Goal: Information Seeking & Learning: Learn about a topic

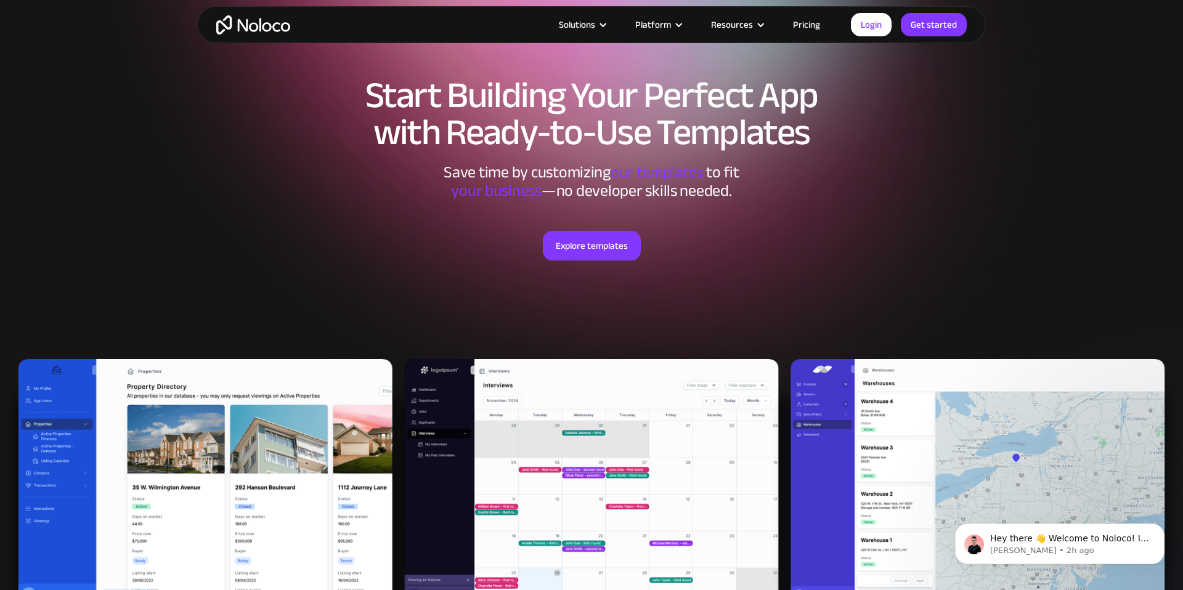
scroll to position [68, 0]
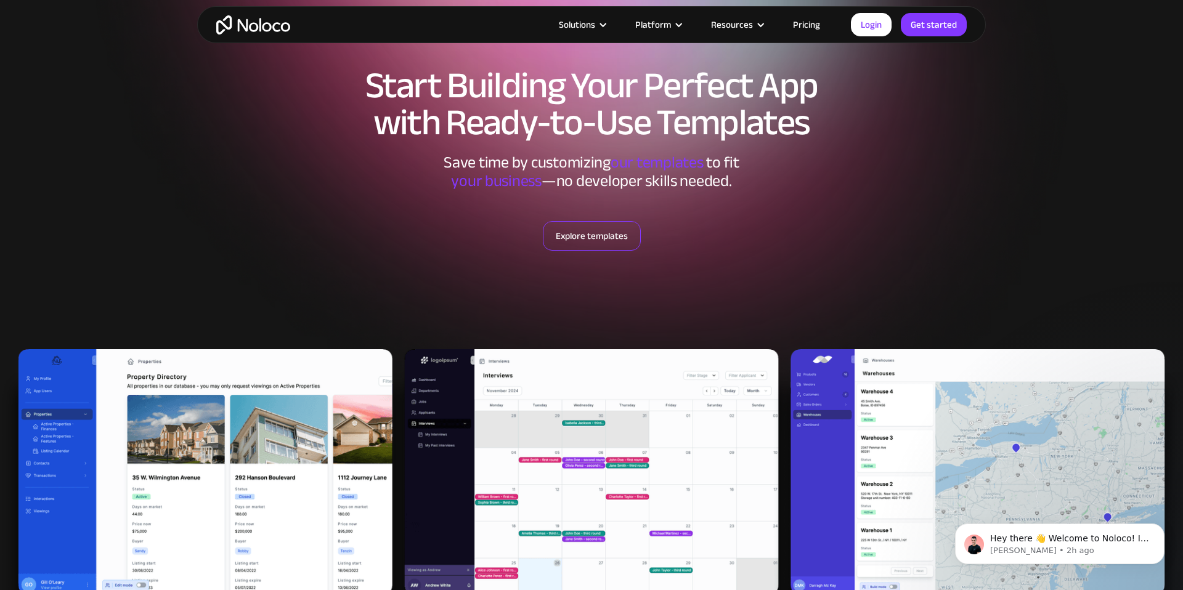
click at [604, 235] on link "Explore templates" at bounding box center [592, 236] width 98 height 30
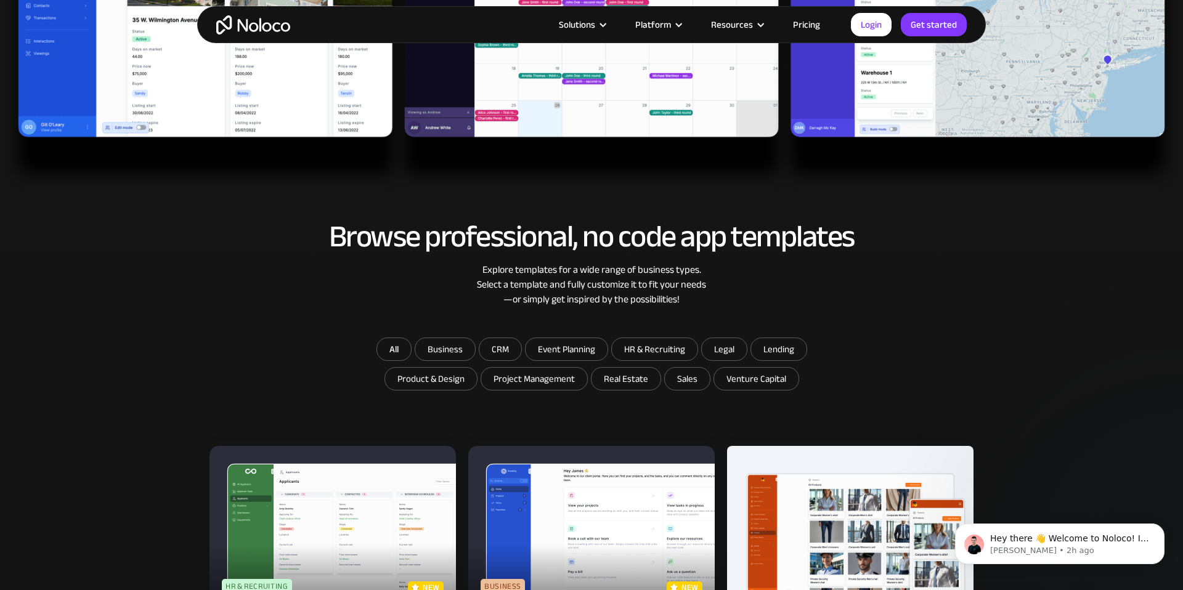
scroll to position [529, 0]
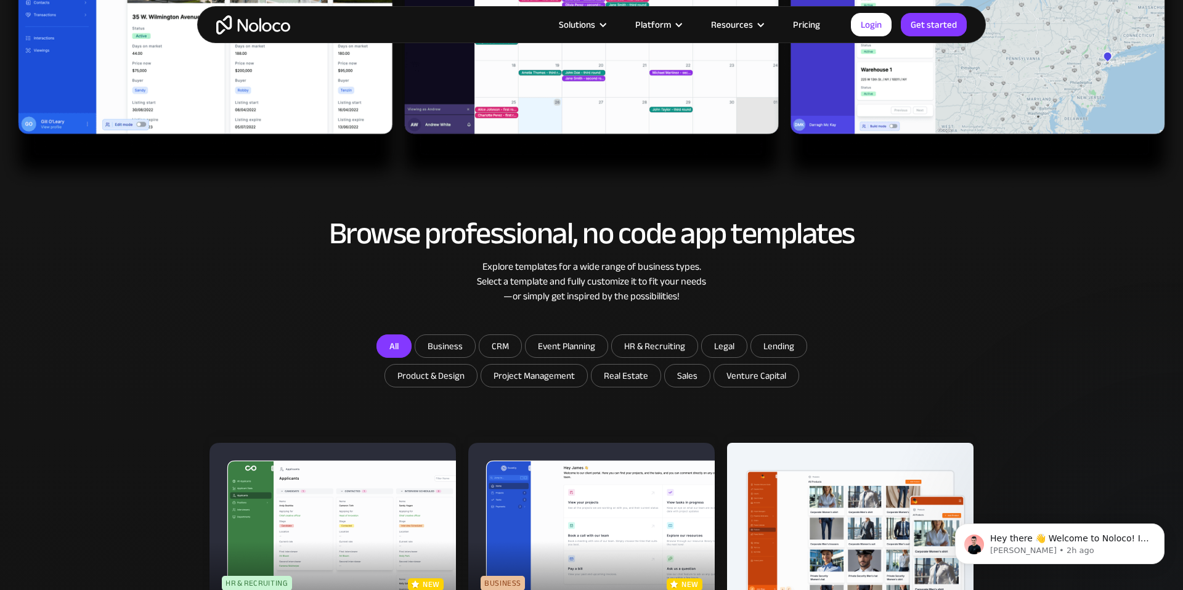
click at [394, 349] on link "All" at bounding box center [393, 346] width 35 height 23
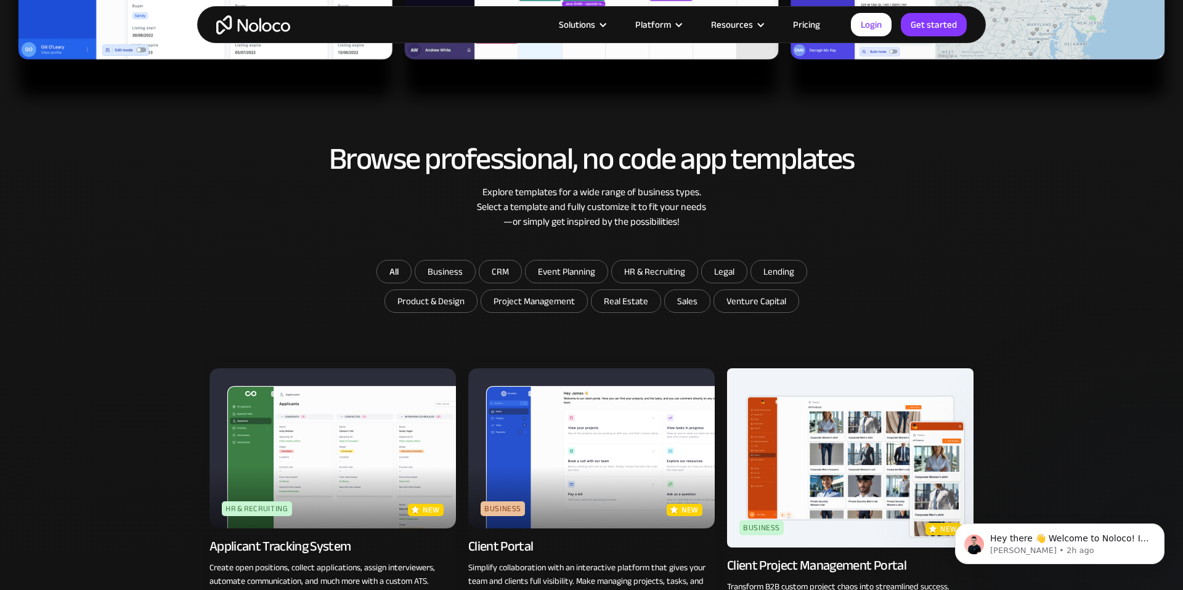
scroll to position [592, 0]
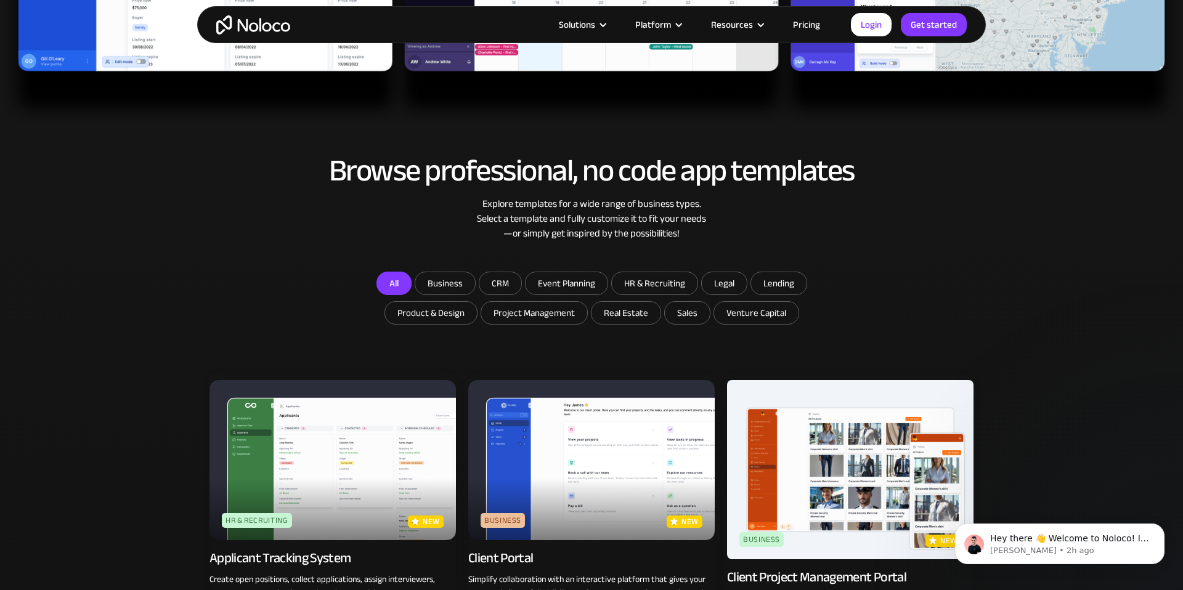
click at [396, 287] on link "All" at bounding box center [393, 283] width 35 height 23
click at [447, 280] on input "Business" at bounding box center [445, 283] width 60 height 22
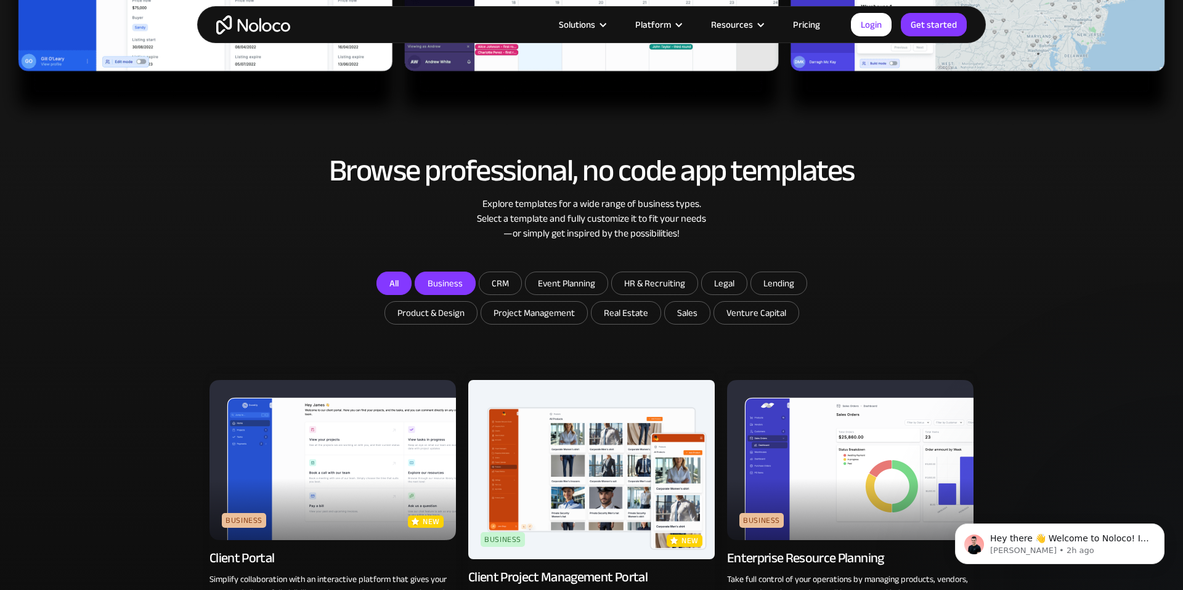
click at [390, 281] on link "All" at bounding box center [393, 283] width 35 height 23
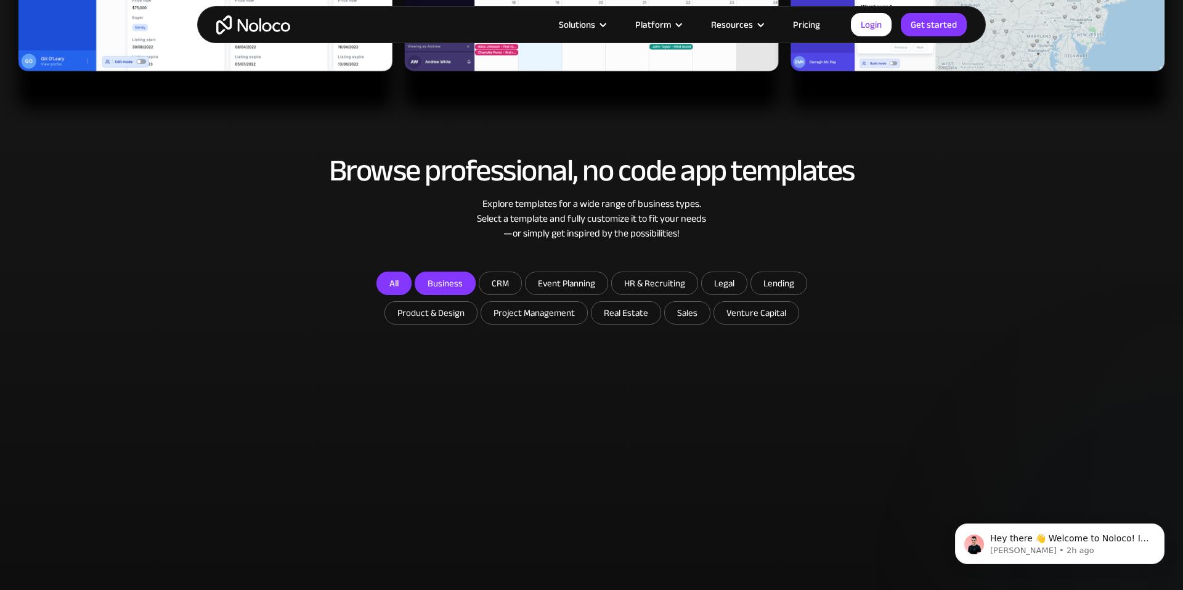
checkbox input "false"
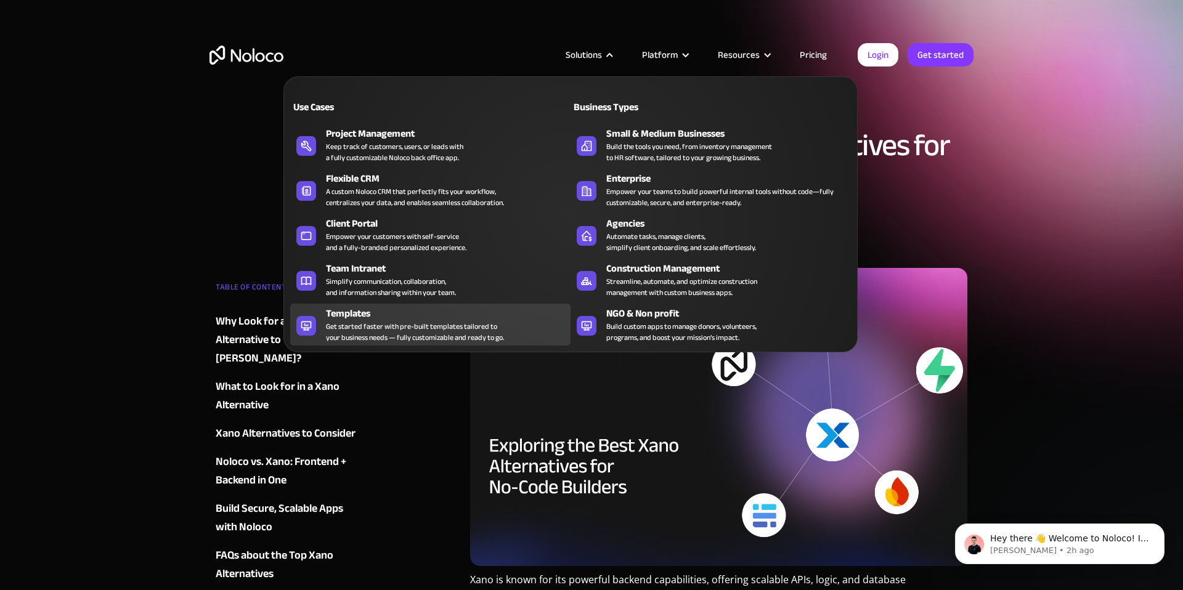
click at [404, 330] on div "Get started faster with pre-built templates tailored to your business needs — f…" at bounding box center [415, 332] width 178 height 22
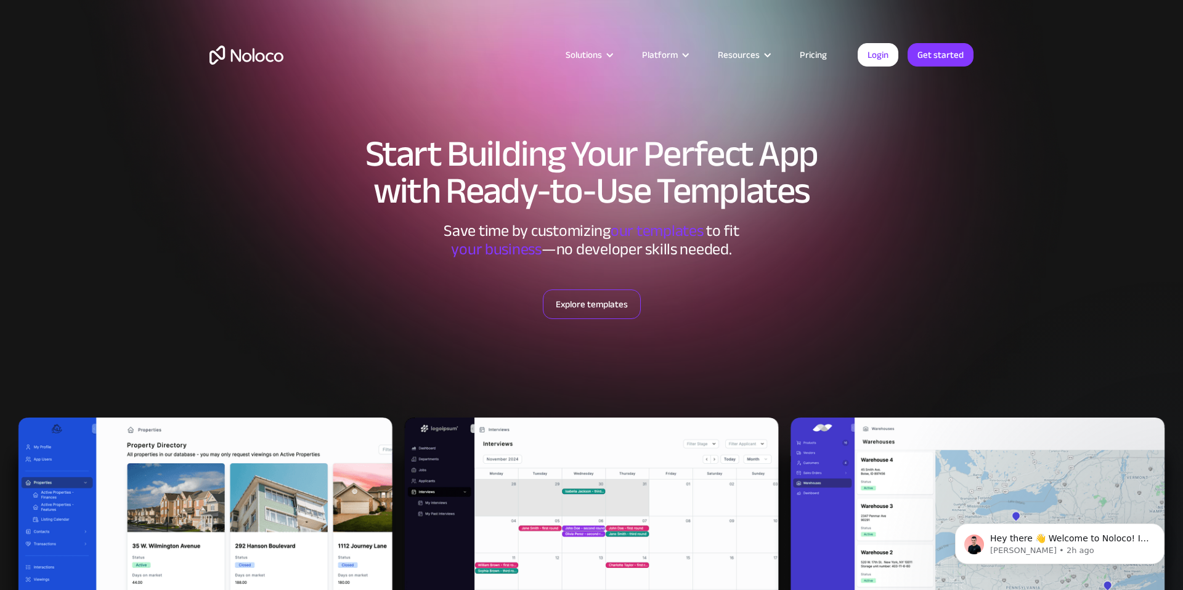
click at [604, 303] on link "Explore templates" at bounding box center [592, 305] width 98 height 30
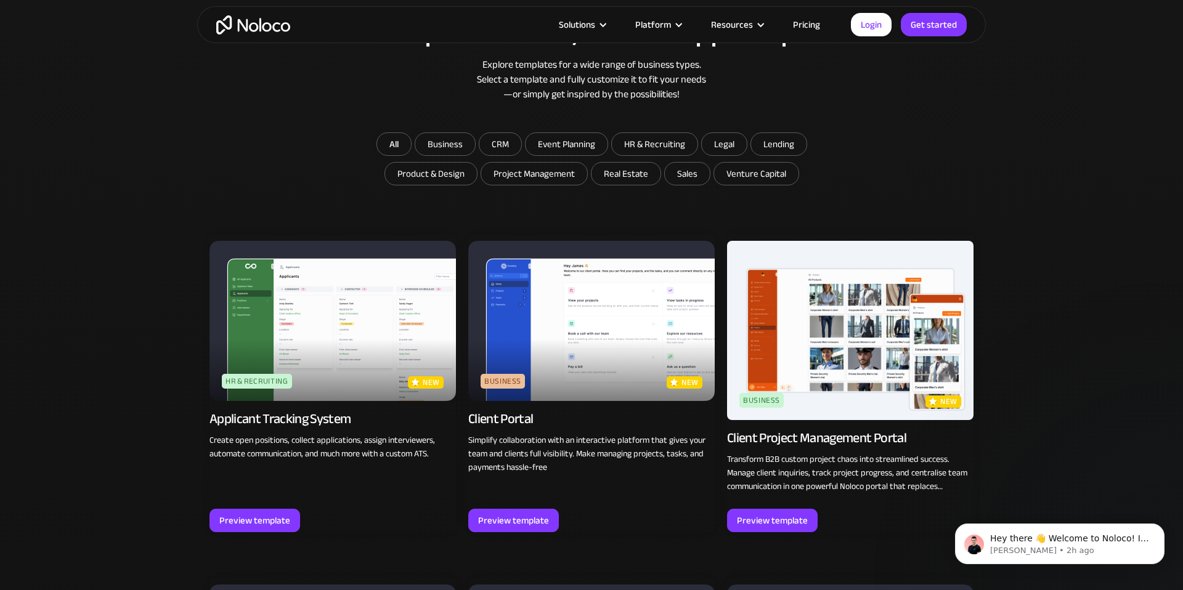
scroll to position [733, 0]
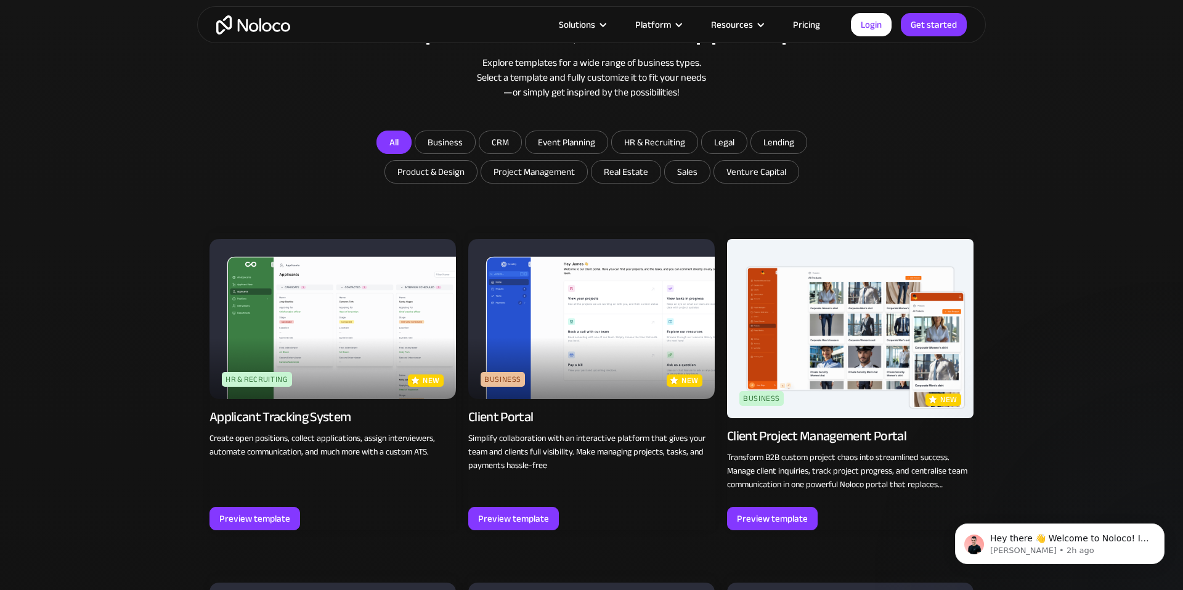
click at [390, 147] on link "All" at bounding box center [393, 142] width 35 height 23
click at [449, 139] on input "Business" at bounding box center [445, 142] width 60 height 22
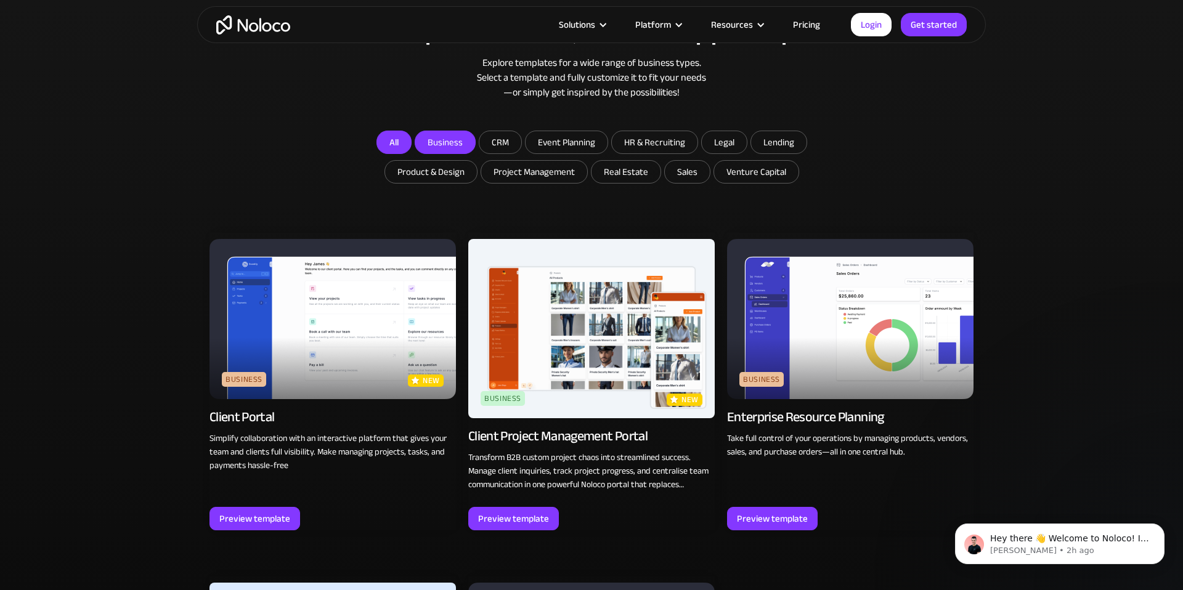
click at [391, 143] on link "All" at bounding box center [393, 142] width 35 height 23
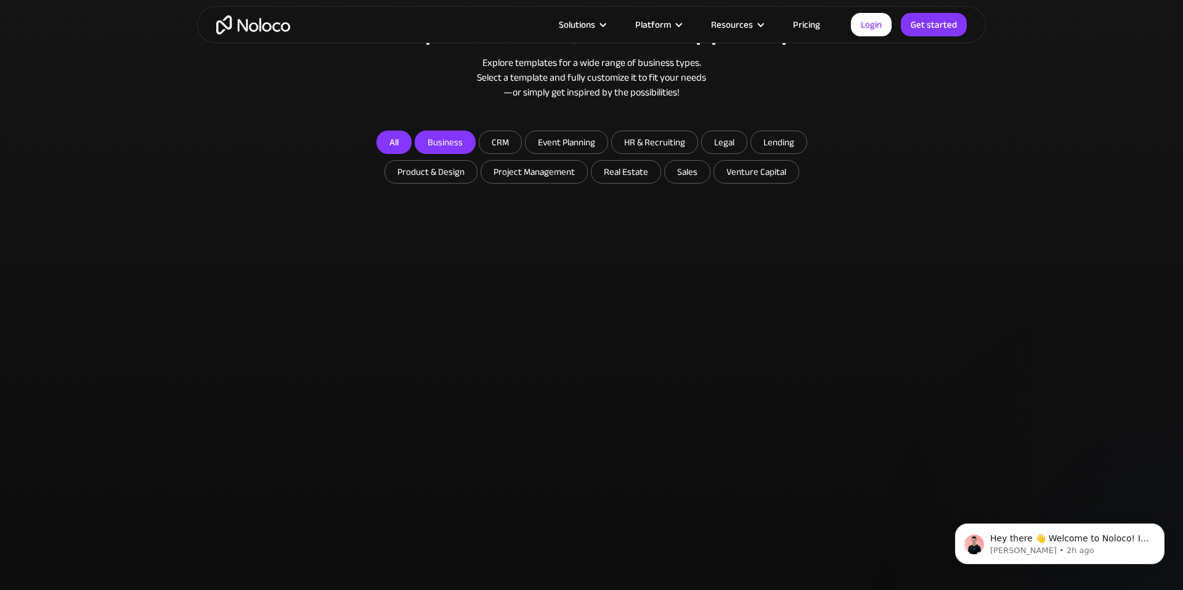
checkbox input "false"
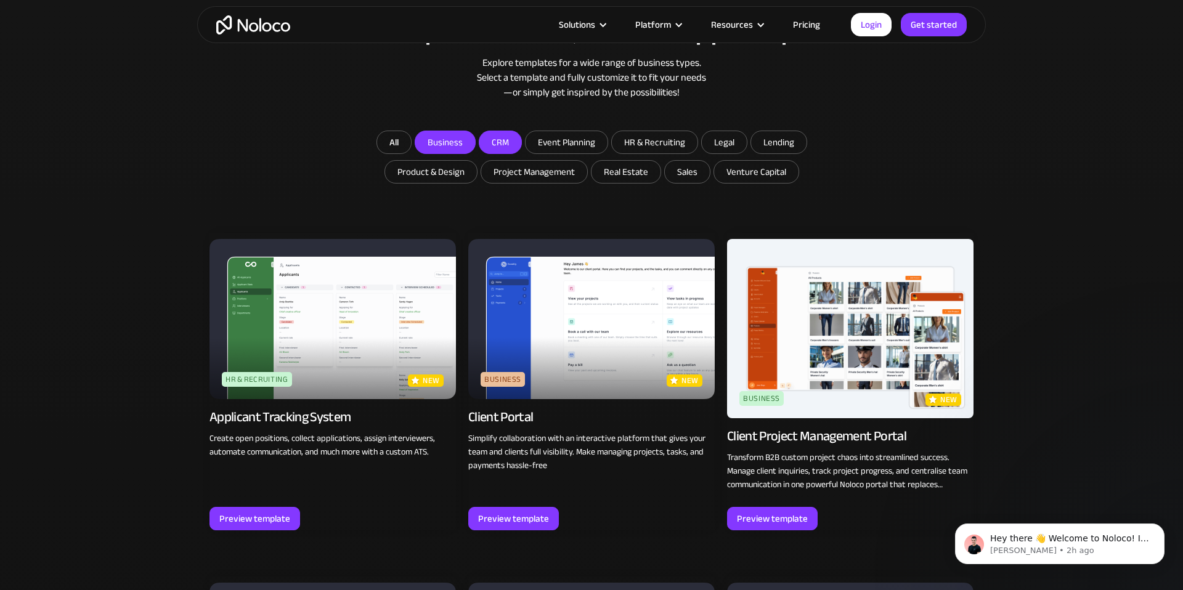
click at [475, 147] on input "CRM" at bounding box center [445, 142] width 60 height 22
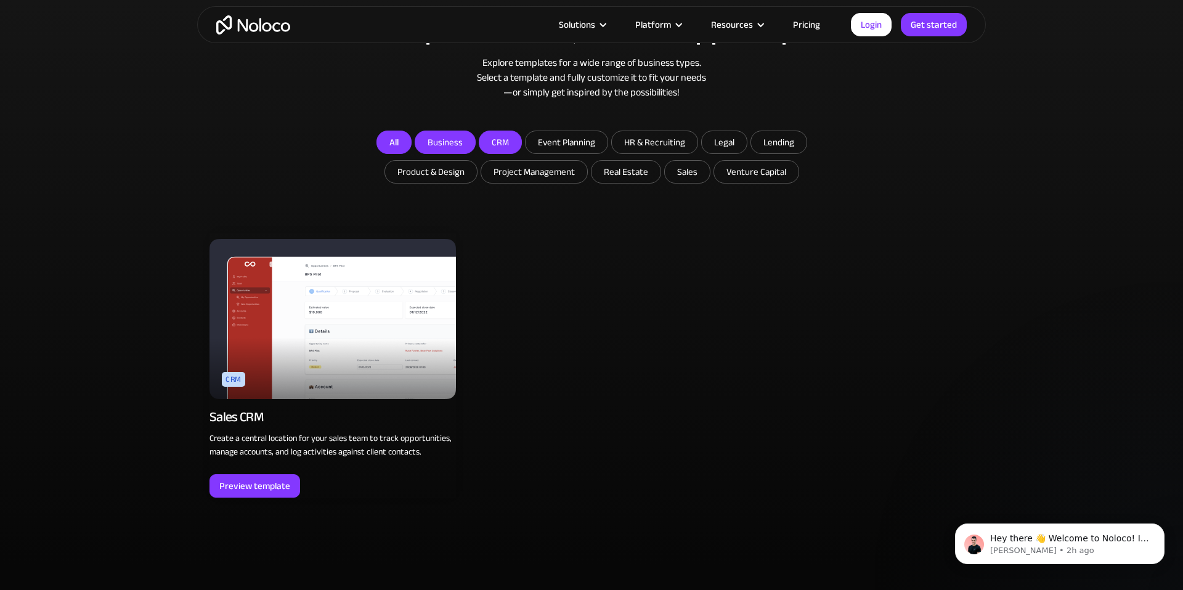
click at [384, 140] on link "All" at bounding box center [393, 142] width 35 height 23
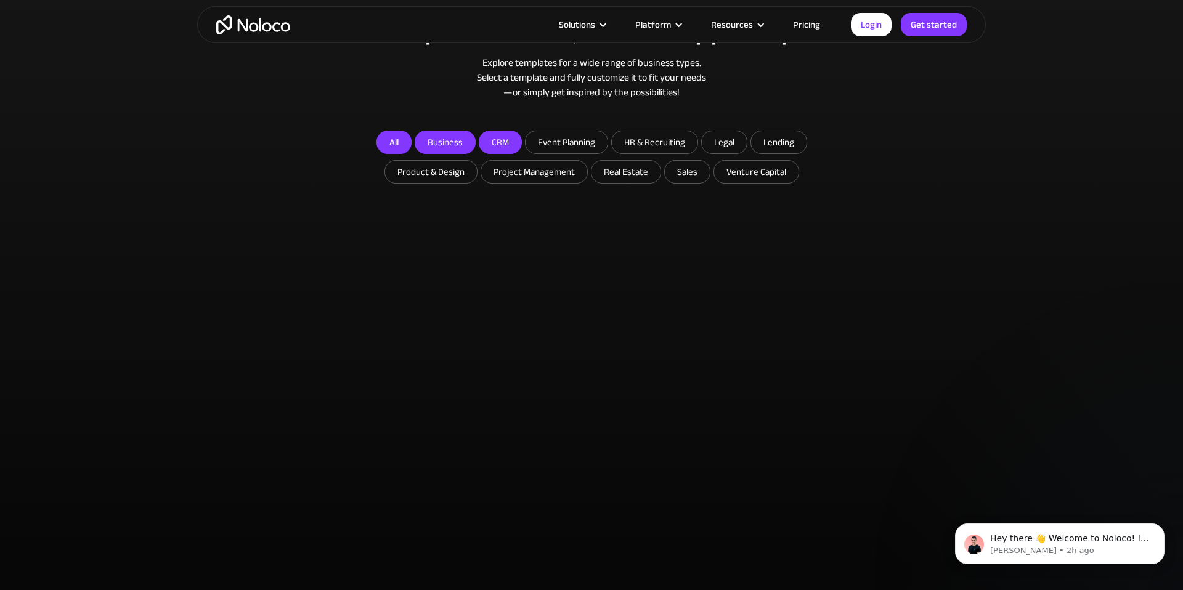
checkbox input "false"
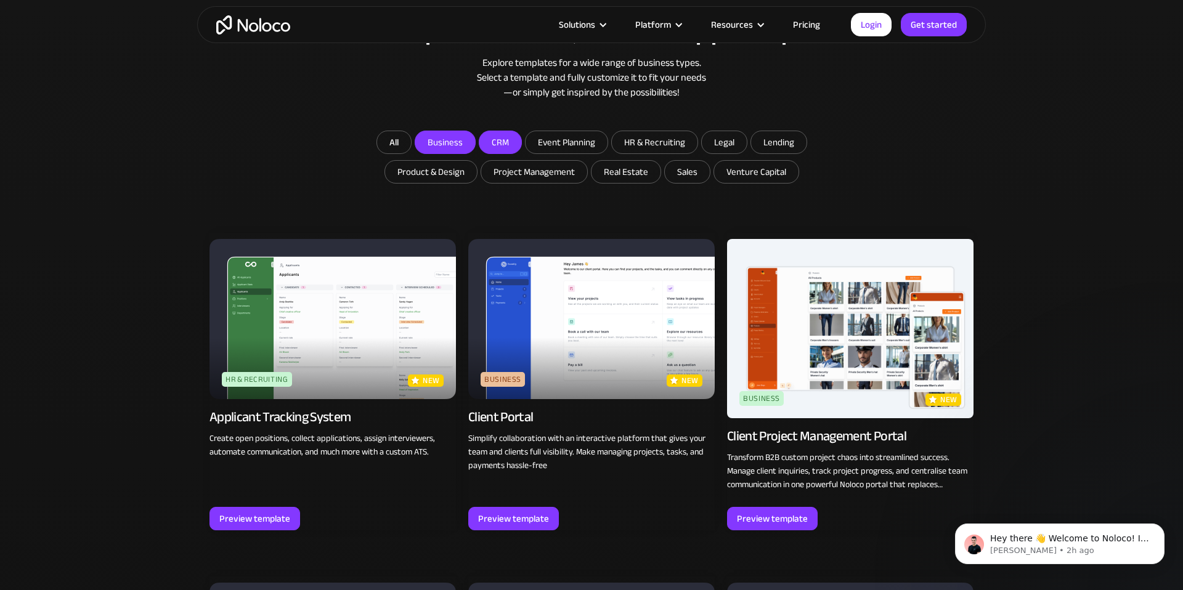
click at [444, 138] on input "Business" at bounding box center [445, 142] width 60 height 22
checkbox input "true"
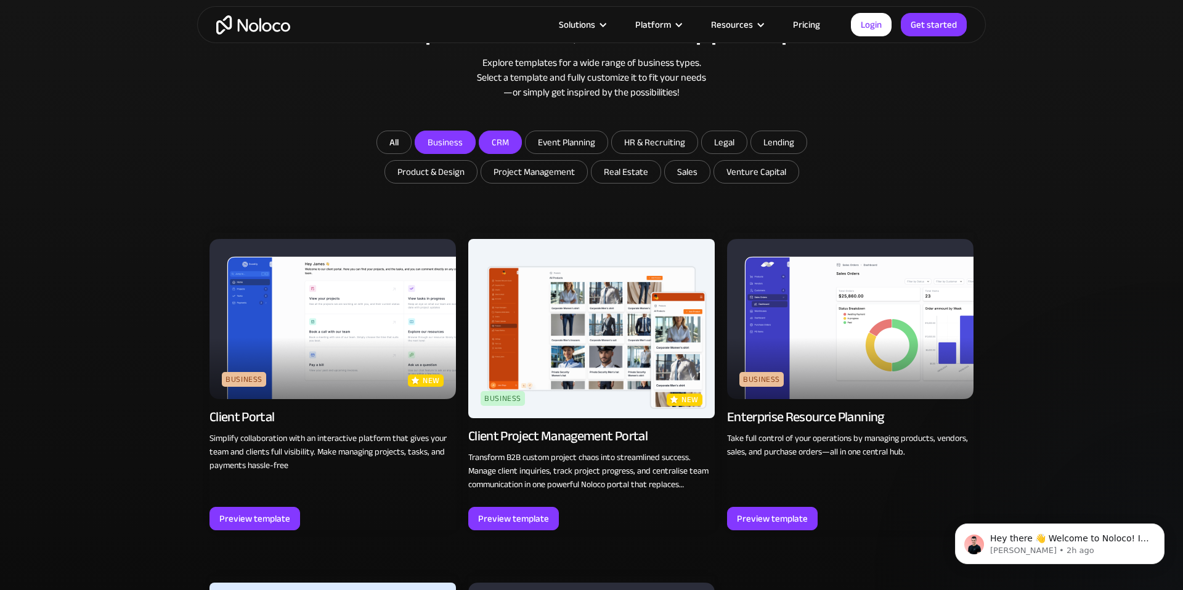
click at [347, 189] on div "All Business CRM Event Planning HR & Recruiting Legal Lending Product & Design …" at bounding box center [591, 496] width 764 height 730
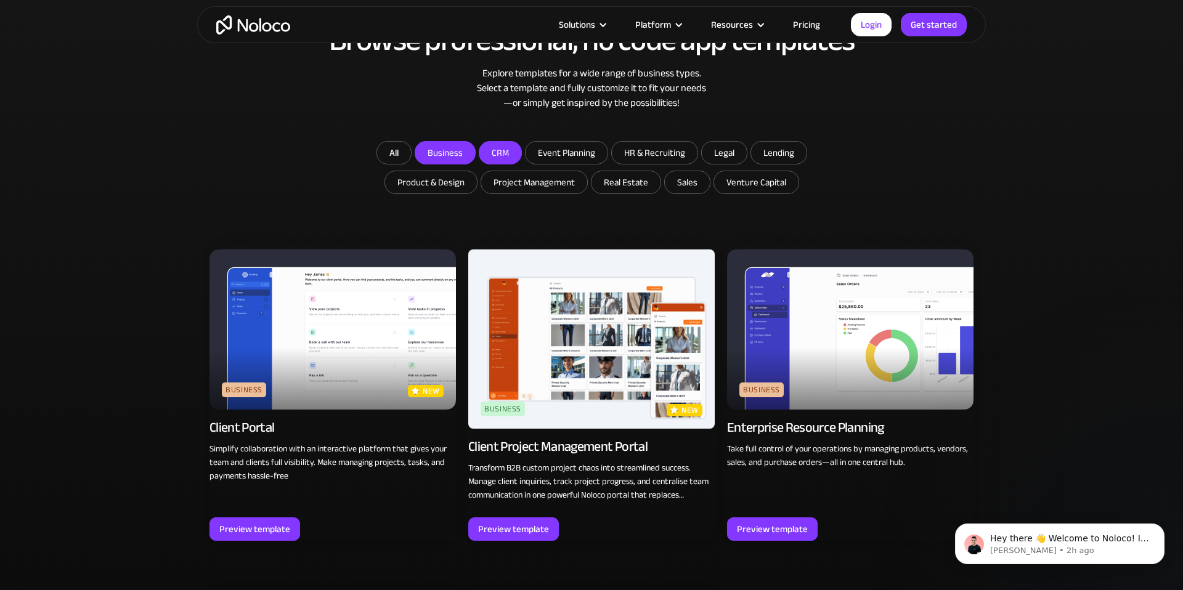
scroll to position [718, 0]
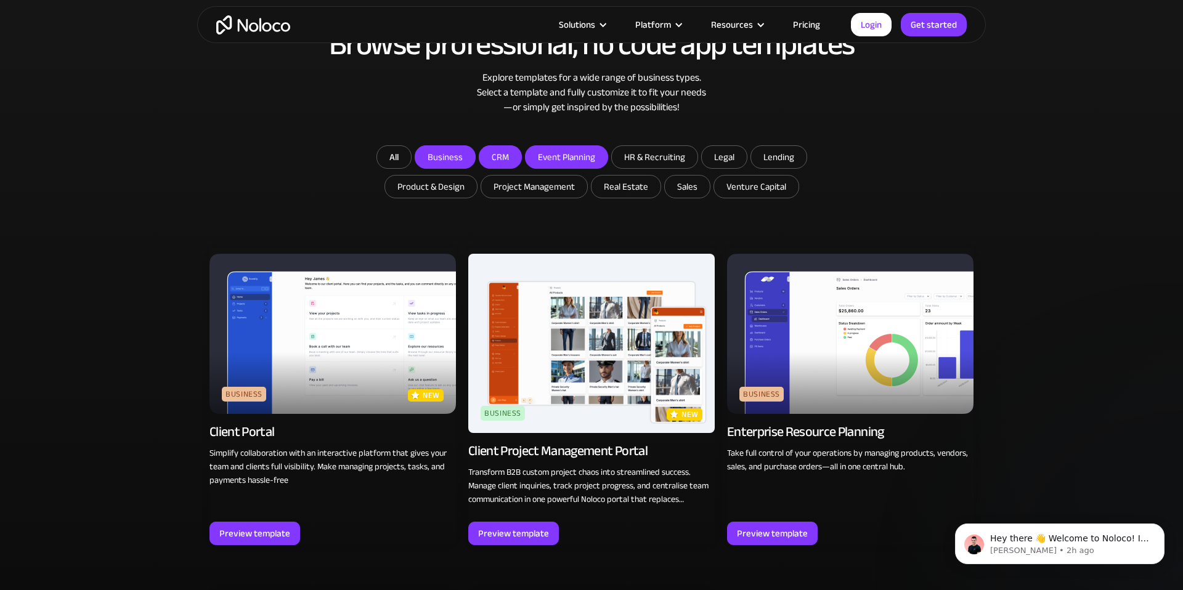
click at [475, 160] on input "Event Planning" at bounding box center [445, 157] width 60 height 22
checkbox input "true"
click at [441, 155] on input "Business" at bounding box center [445, 157] width 60 height 22
checkbox input "false"
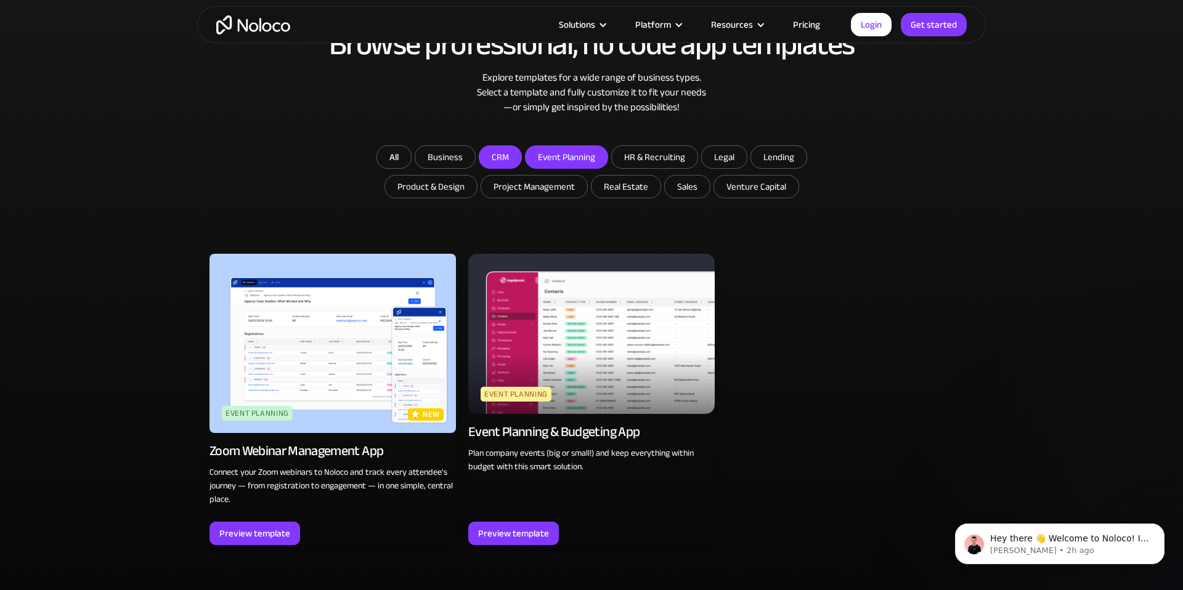
click at [497, 158] on input "CRM" at bounding box center [500, 157] width 42 height 22
checkbox input "true"
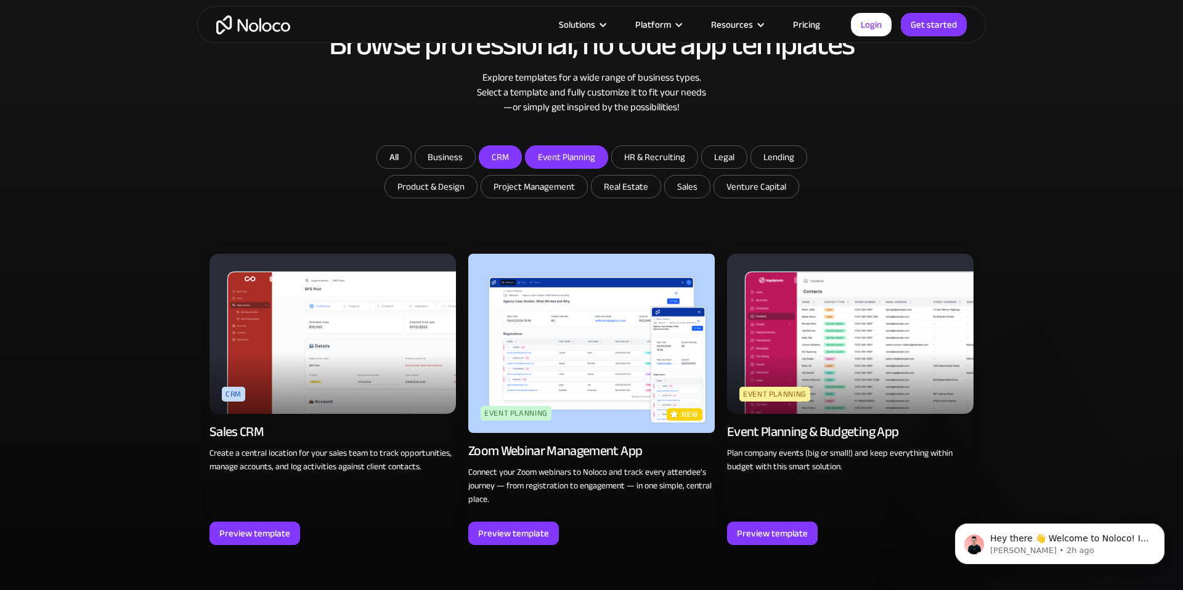
click at [521, 165] on input "Event Planning" at bounding box center [500, 157] width 42 height 22
checkbox input "false"
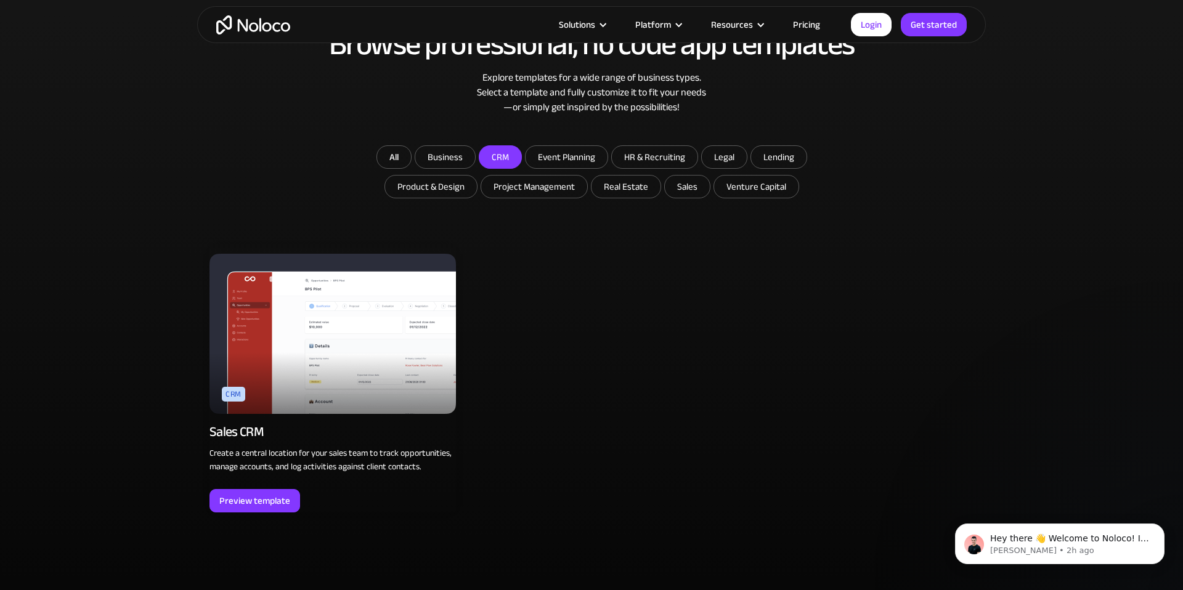
click at [499, 155] on input "CRM" at bounding box center [500, 157] width 42 height 22
checkbox input "false"
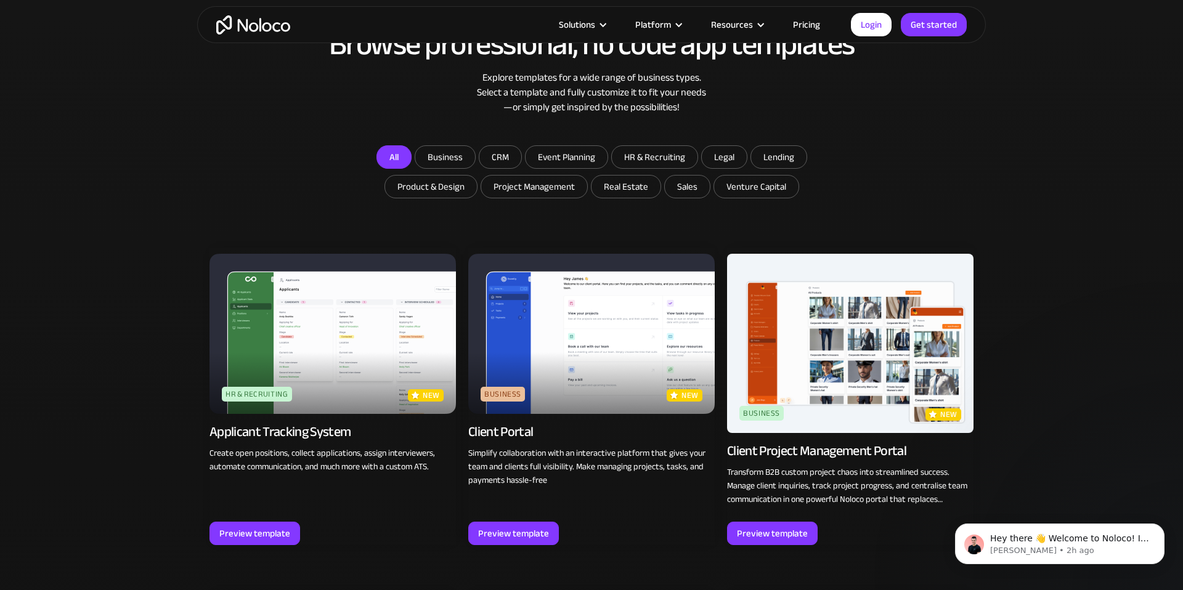
click at [387, 158] on link "All" at bounding box center [393, 156] width 35 height 23
click at [391, 155] on link "All" at bounding box center [393, 156] width 35 height 23
click at [442, 156] on input "Business" at bounding box center [445, 157] width 60 height 22
checkbox input "true"
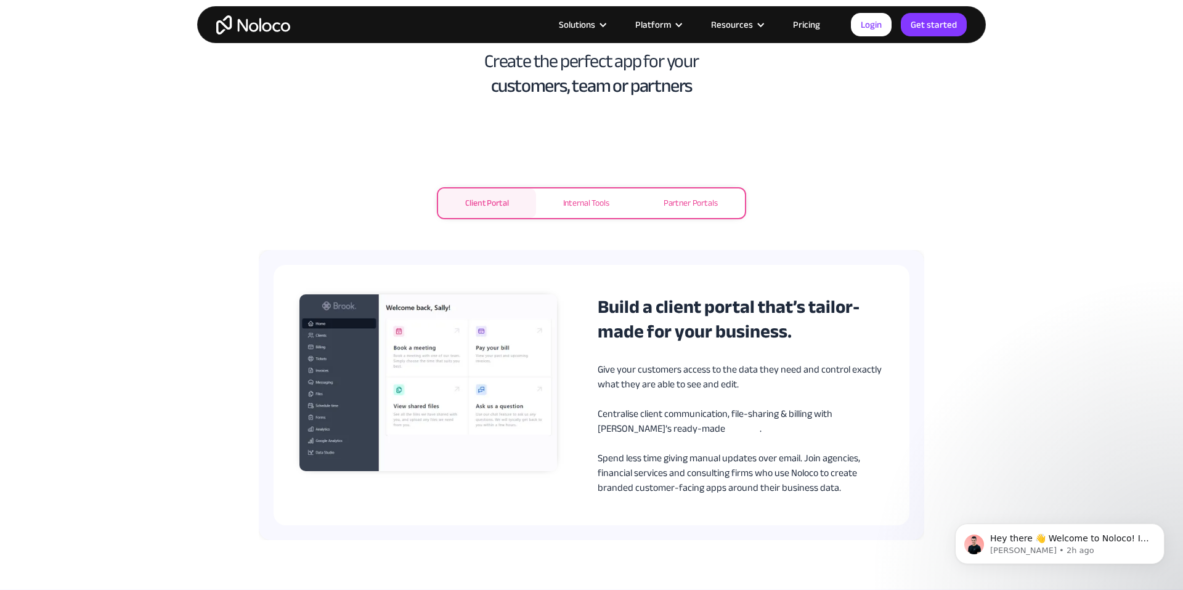
scroll to position [498, 0]
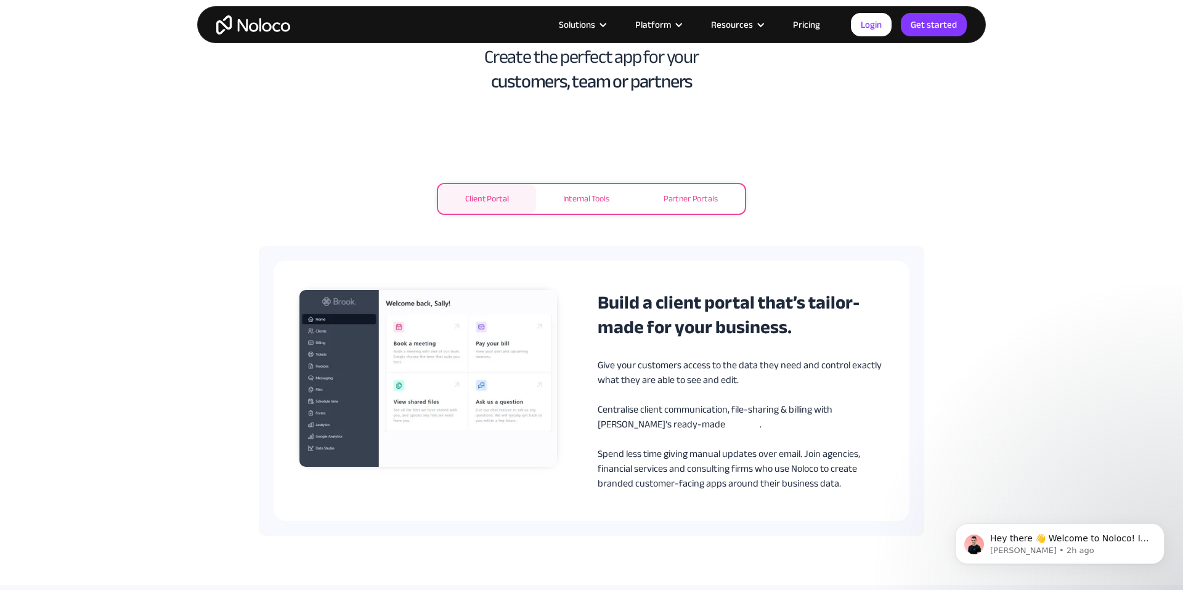
click at [605, 205] on div "Internal Tools" at bounding box center [586, 199] width 46 height 15
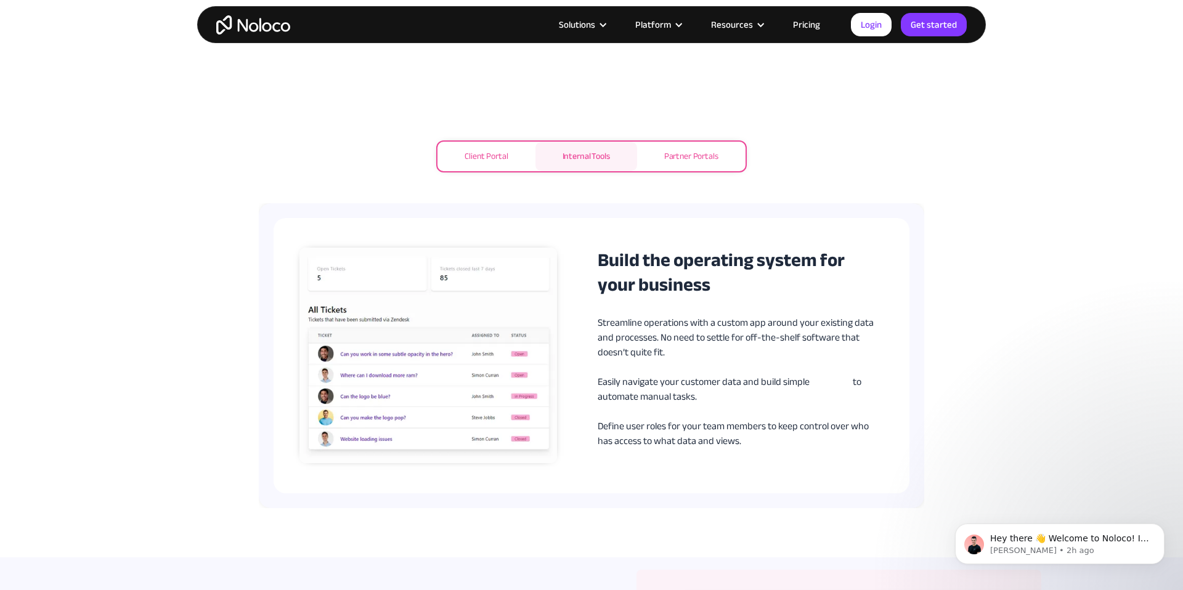
scroll to position [563, 0]
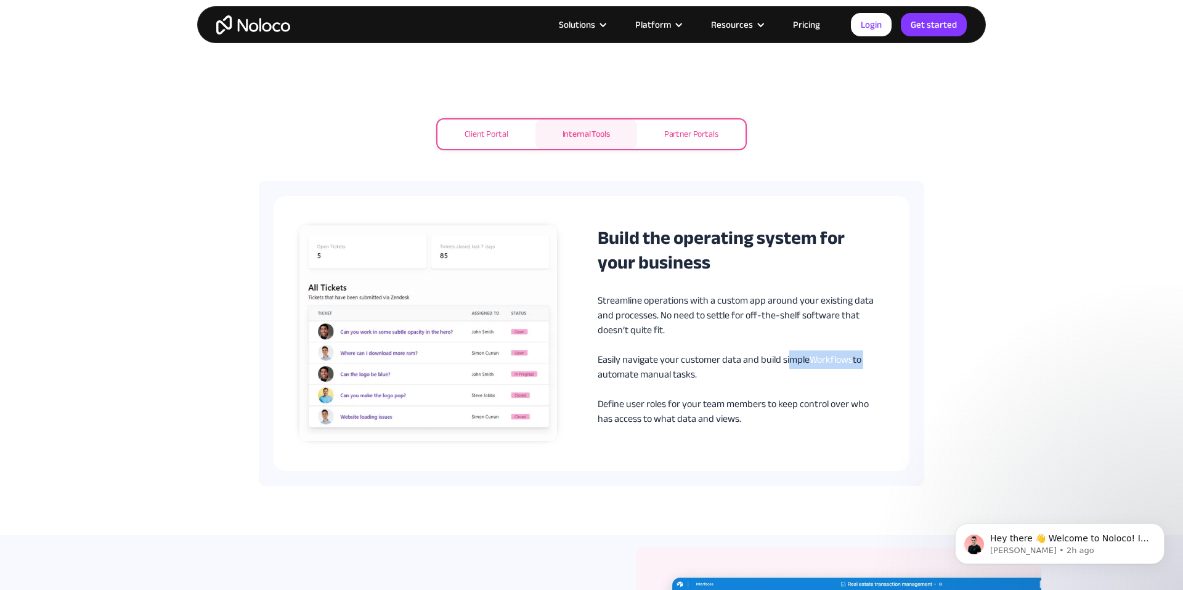
drag, startPoint x: 869, startPoint y: 359, endPoint x: 790, endPoint y: 363, distance: 78.9
click at [790, 363] on p "Streamline operations with a custom app around your existing data and processes…" at bounding box center [741, 359] width 286 height 133
click at [818, 324] on p "Streamline operations with a custom app around your existing data and processes…" at bounding box center [741, 359] width 286 height 133
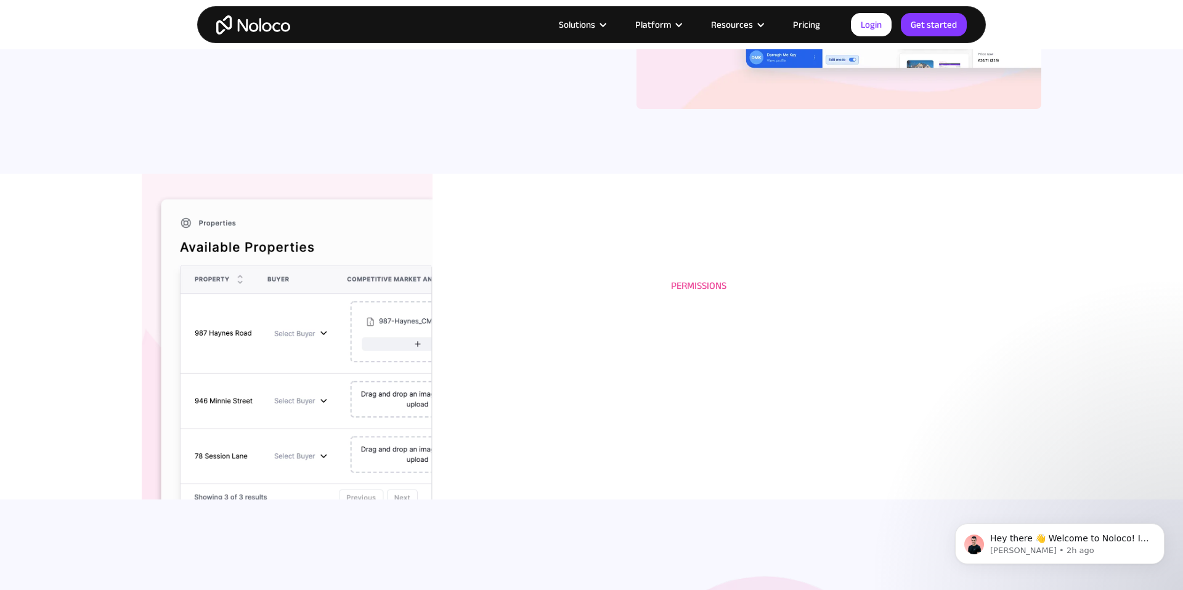
scroll to position [1463, 0]
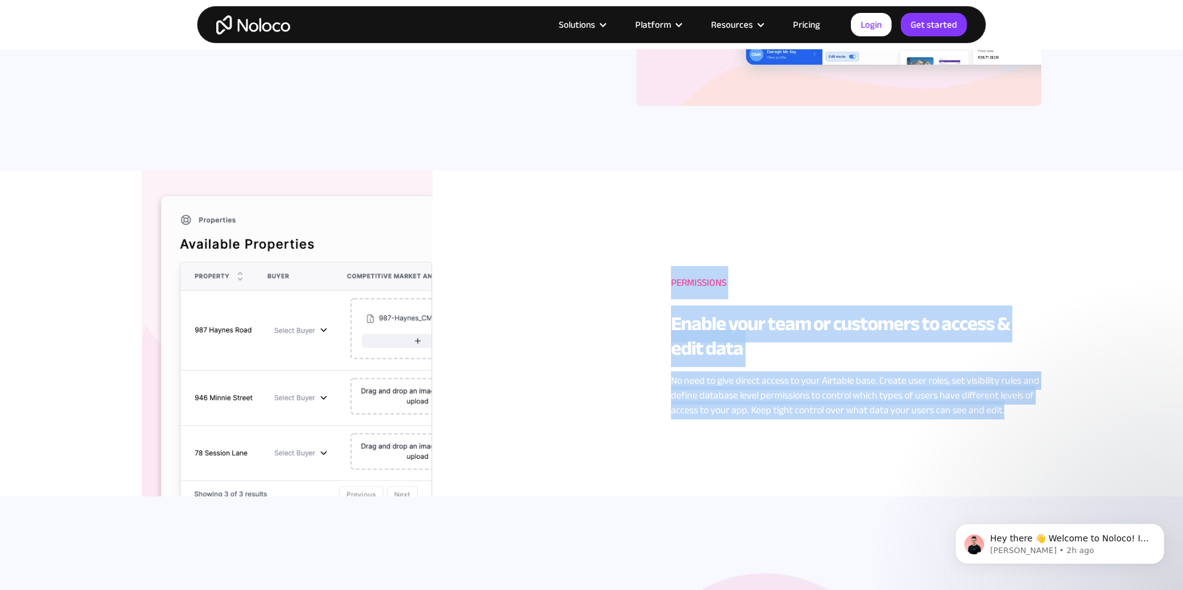
drag, startPoint x: 662, startPoint y: 296, endPoint x: 880, endPoint y: 444, distance: 263.5
click at [880, 442] on div "Permissions Enable your team or customers to access & edit data No need to give…" at bounding box center [592, 342] width 900 height 342
click at [880, 444] on div "Permissions Enable your team or customers to access & edit data No need to give…" at bounding box center [592, 342] width 900 height 342
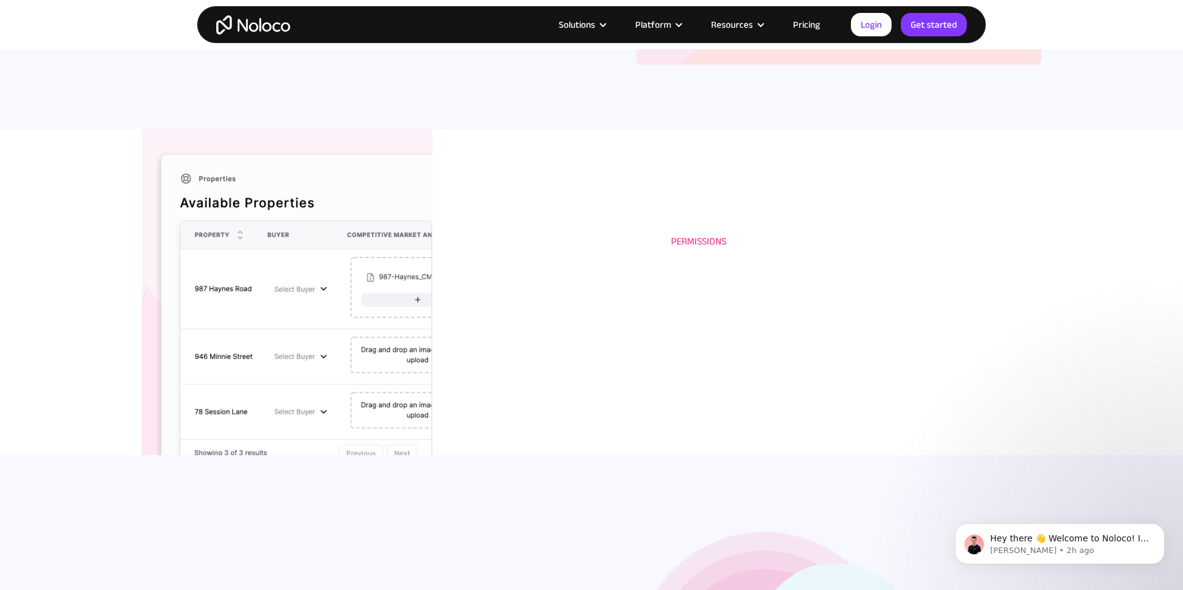
scroll to position [1506, 0]
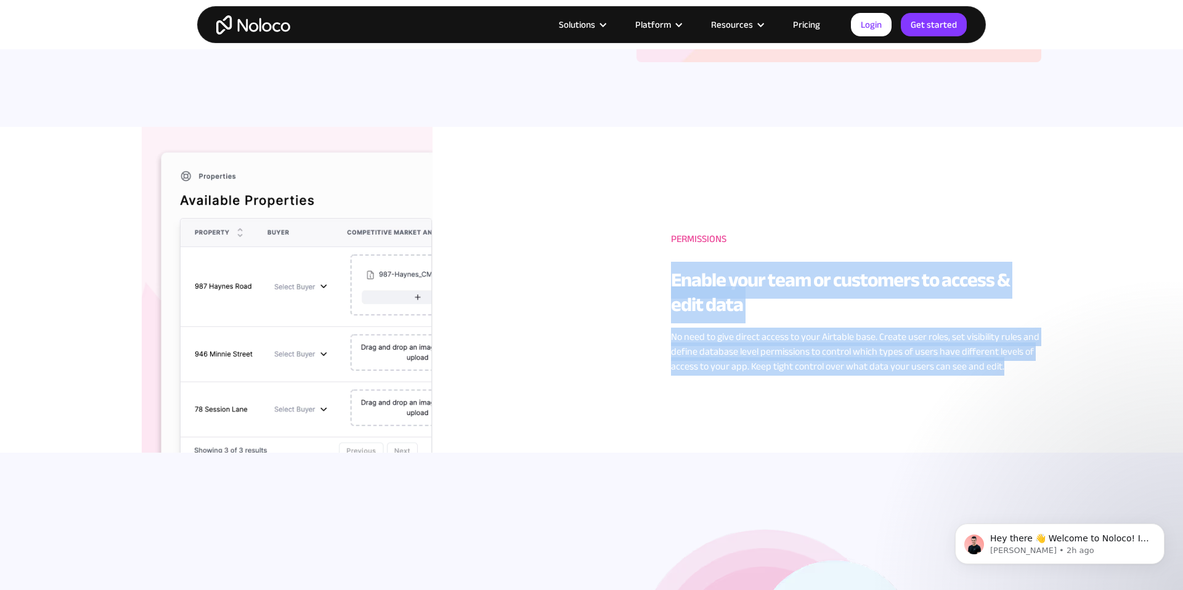
drag, startPoint x: 660, startPoint y: 262, endPoint x: 946, endPoint y: 434, distance: 333.6
click at [946, 434] on div "Permissions Enable your team or customers to access & edit data No need to give…" at bounding box center [592, 298] width 900 height 342
click at [928, 429] on div "Permissions Enable your team or customers to access & edit data No need to give…" at bounding box center [592, 298] width 900 height 342
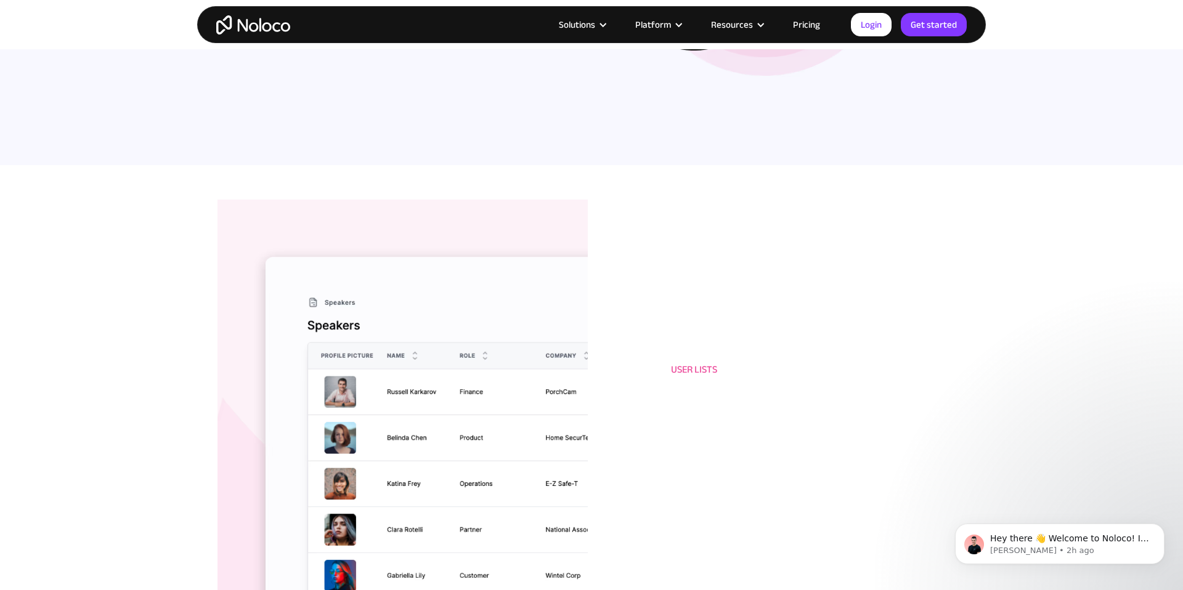
scroll to position [2398, 0]
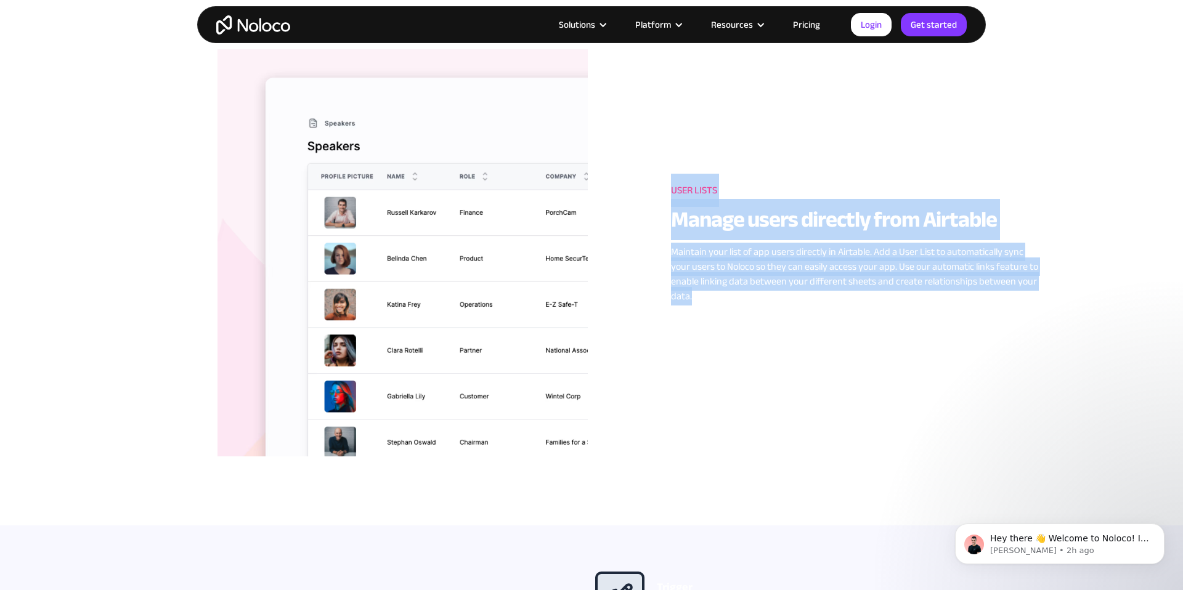
drag, startPoint x: 665, startPoint y: 186, endPoint x: 901, endPoint y: 417, distance: 329.8
click at [901, 417] on div "User Lists Manage users directly from Airtable Maintain your list of app users …" at bounding box center [592, 238] width 900 height 436
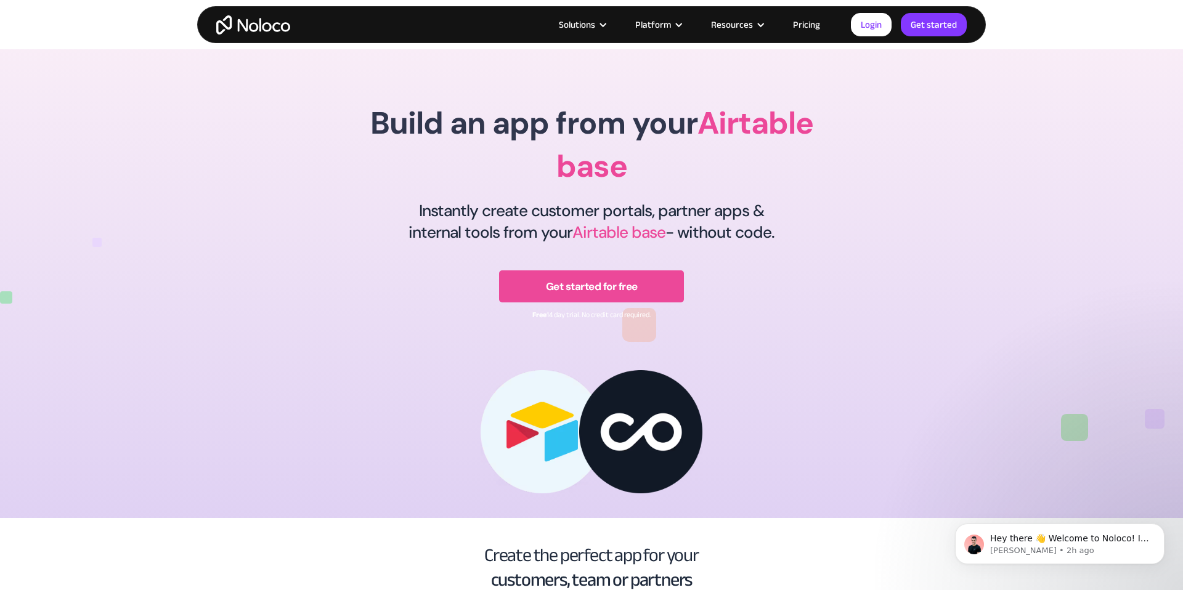
scroll to position [1548, 0]
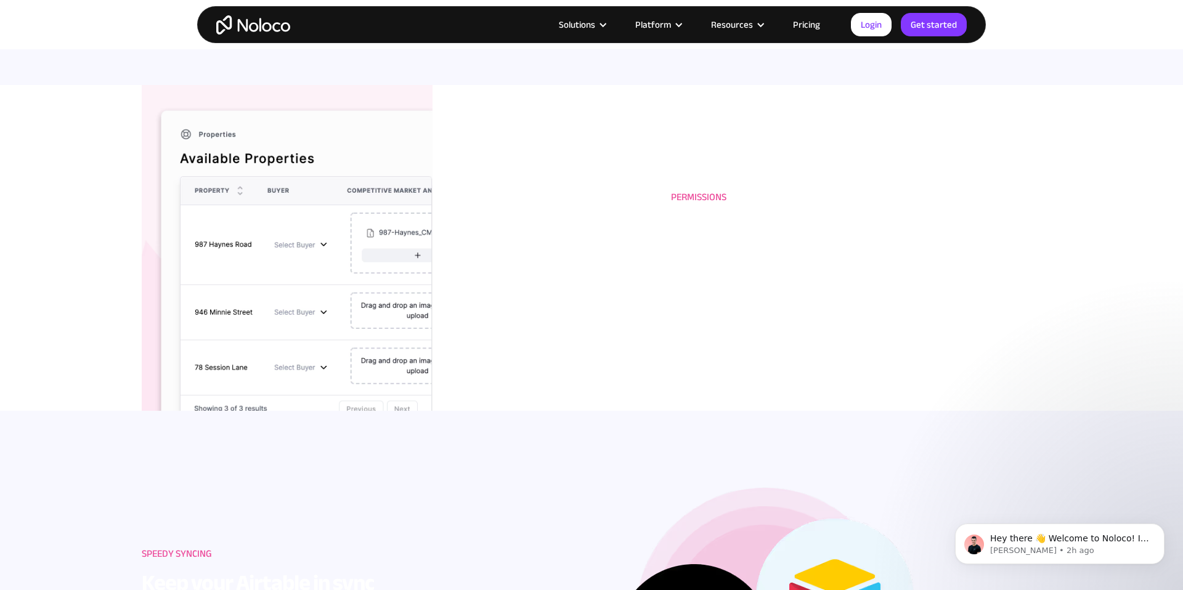
click at [977, 250] on strong "Enable your team or customers to access & edit data" at bounding box center [840, 251] width 339 height 62
drag, startPoint x: 686, startPoint y: 331, endPoint x: 677, endPoint y: 269, distance: 63.5
click at [686, 328] on p "No need to give direct access to your Airtable base. Create user roles, set vis…" at bounding box center [856, 310] width 370 height 44
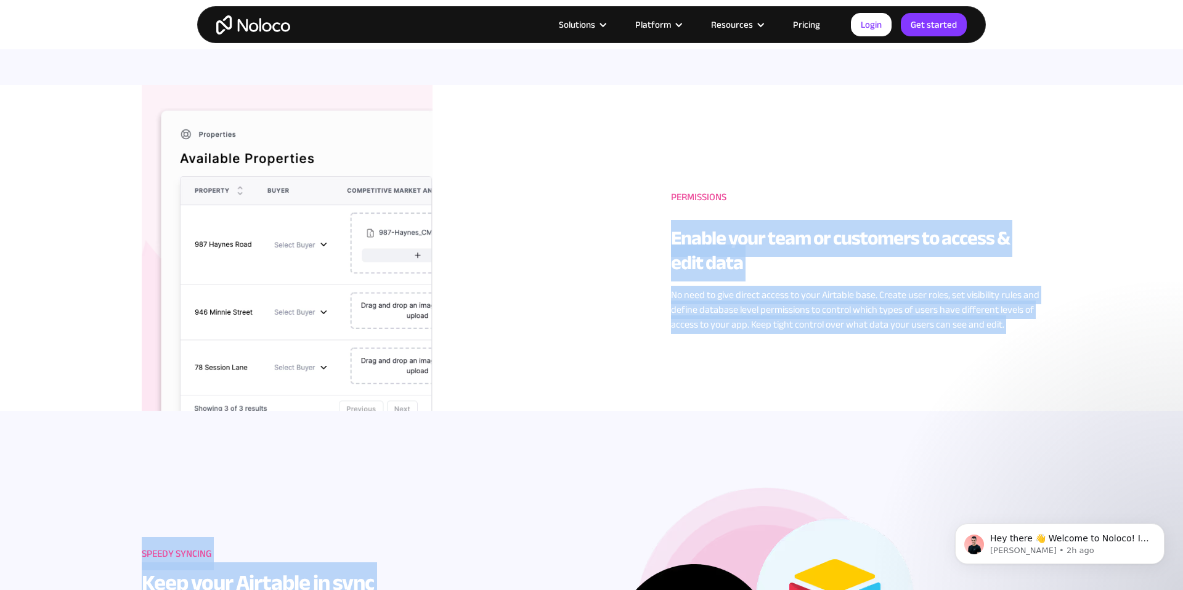
drag, startPoint x: 673, startPoint y: 221, endPoint x: 871, endPoint y: 440, distance: 294.9
click at [851, 368] on div "Permissions Enable your team or customers to access & edit data No need to give…" at bounding box center [592, 256] width 900 height 342
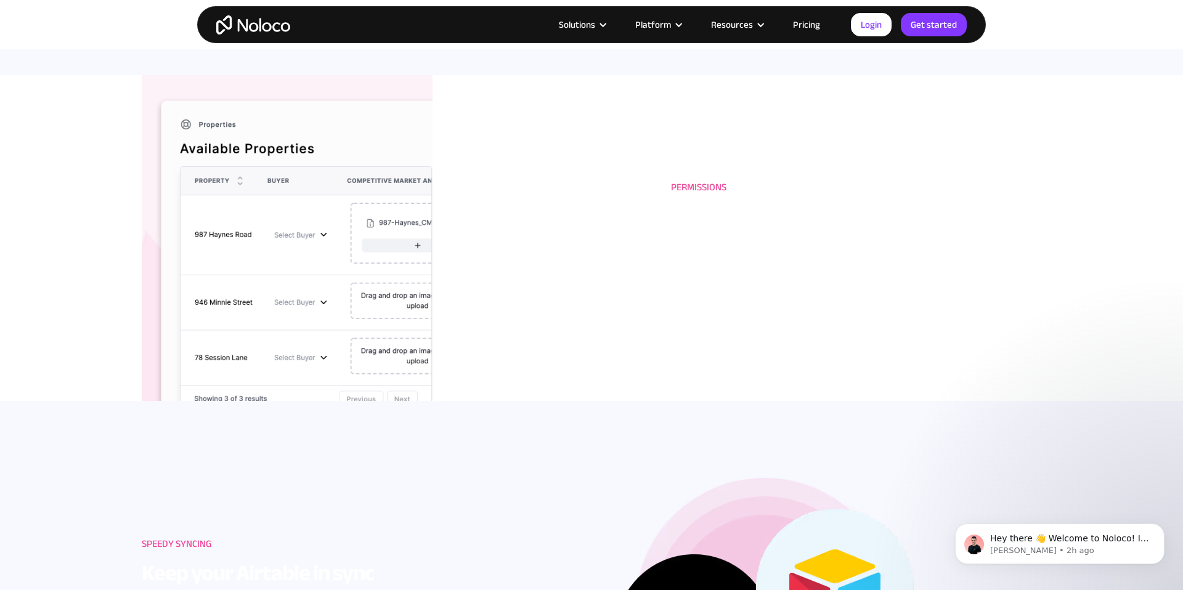
scroll to position [1559, 0]
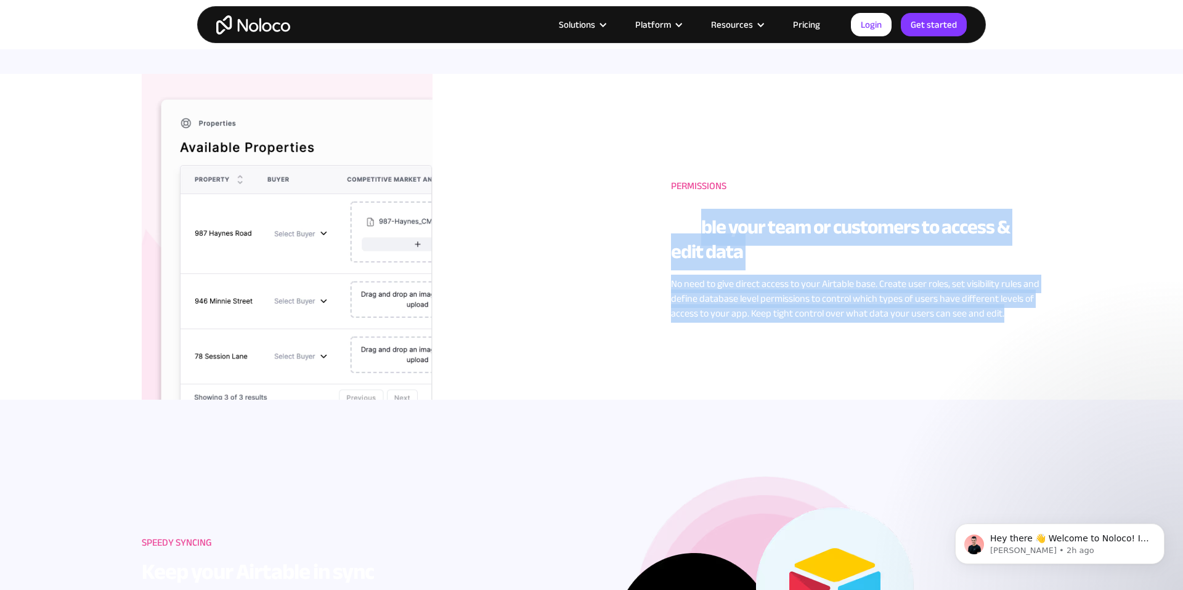
drag, startPoint x: 706, startPoint y: 240, endPoint x: 831, endPoint y: 372, distance: 181.7
click at [831, 372] on div "Permissions Enable your team or customers to access & edit data No need to give…" at bounding box center [592, 245] width 900 height 342
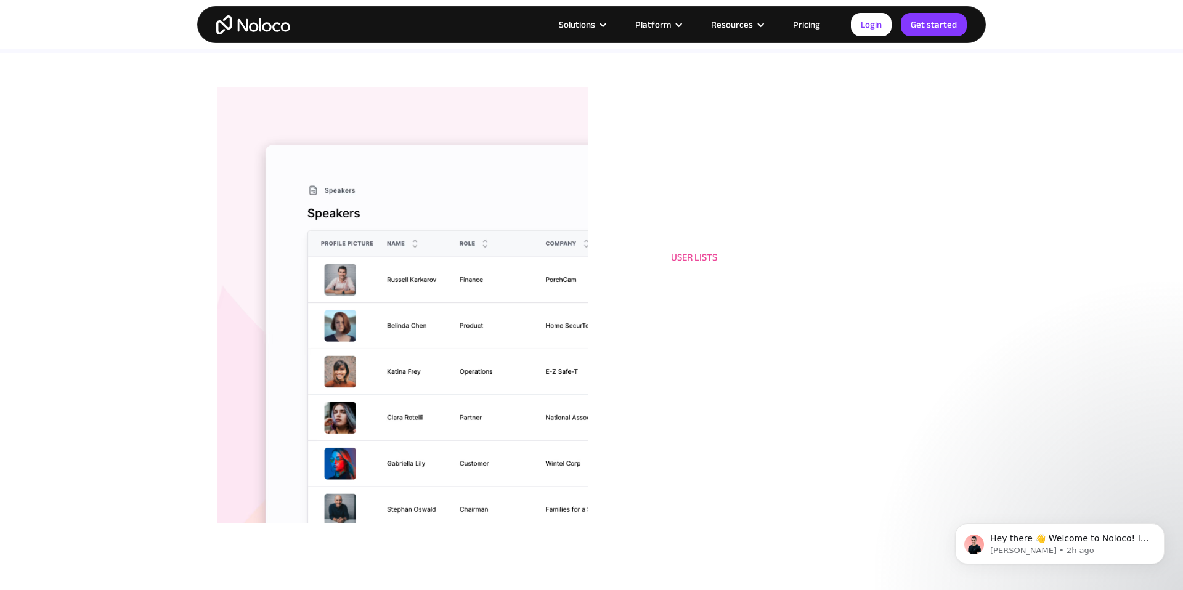
scroll to position [2460, 0]
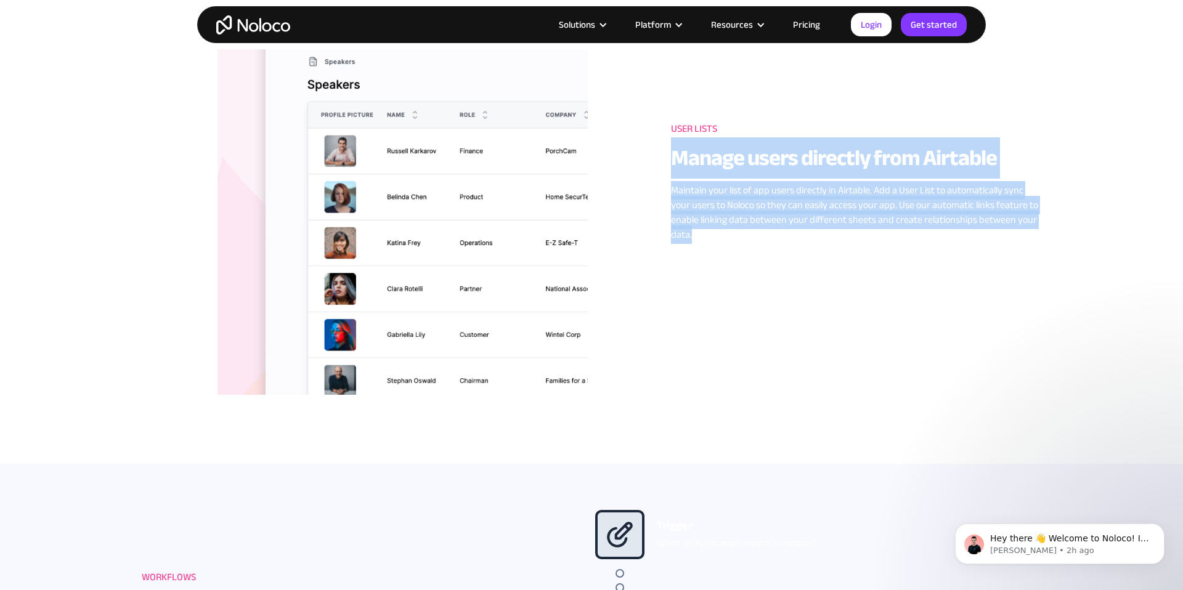
drag, startPoint x: 679, startPoint y: 162, endPoint x: 864, endPoint y: 285, distance: 221.8
click at [864, 285] on div "User Lists Manage users directly from Airtable Maintain your list of app users …" at bounding box center [592, 177] width 900 height 436
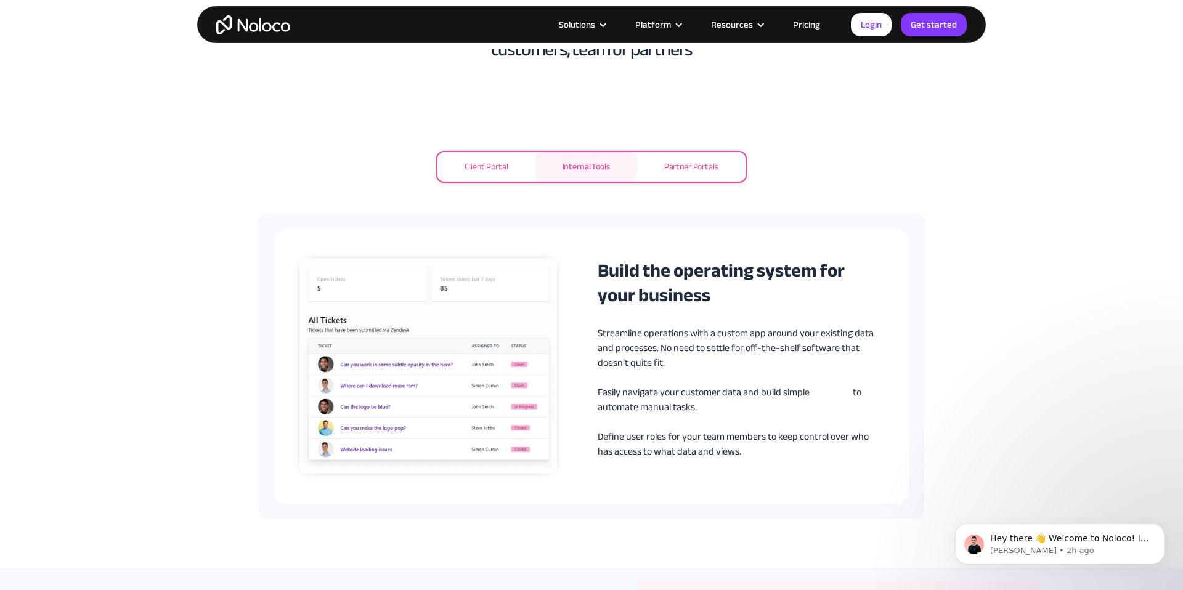
scroll to position [519, 0]
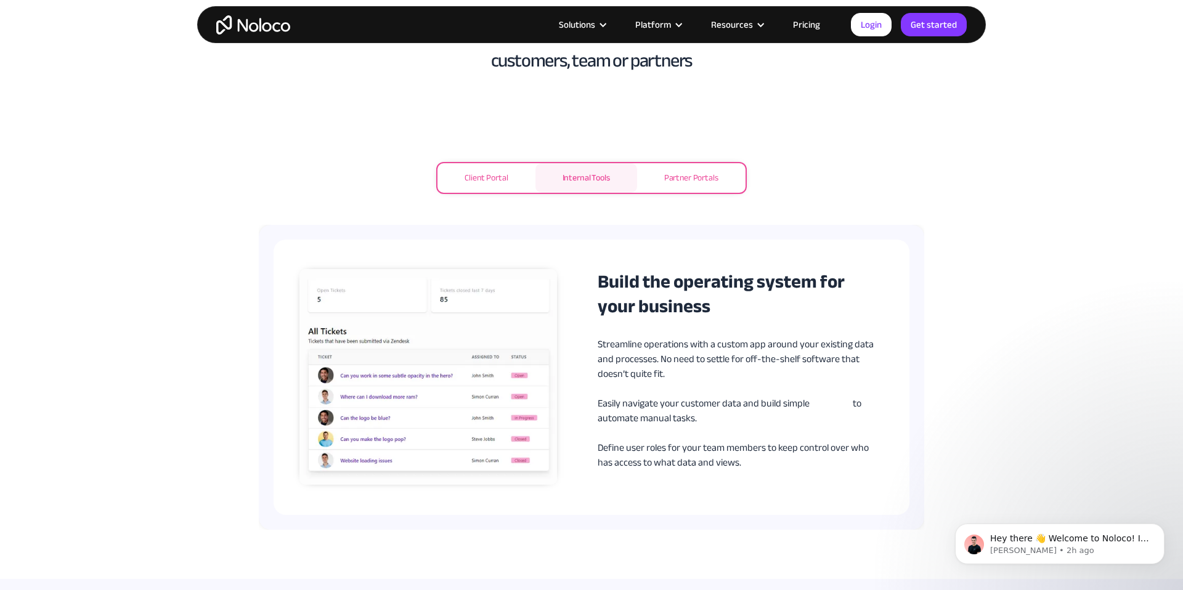
click at [697, 474] on div "Build the operating system for your business Streamline operations with a custo…" at bounding box center [591, 377] width 596 height 216
click at [484, 182] on div "Client Portal" at bounding box center [486, 178] width 43 height 15
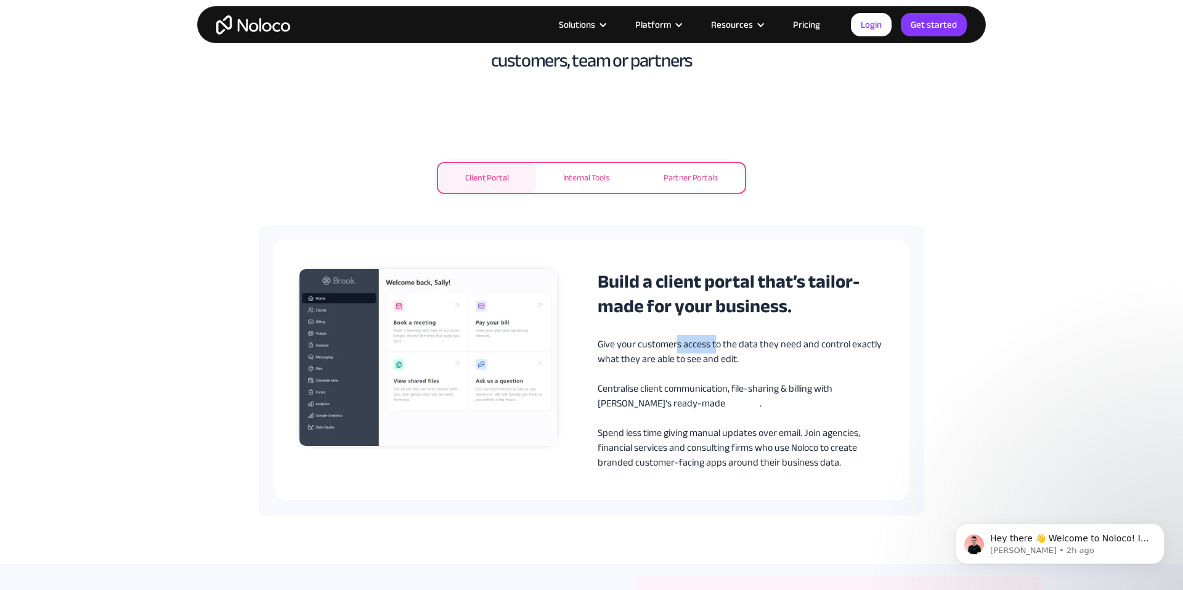
drag, startPoint x: 677, startPoint y: 344, endPoint x: 715, endPoint y: 343, distance: 37.6
click at [715, 343] on p "Give your customers access to the data they need and control exactly what they …" at bounding box center [741, 403] width 286 height 133
click at [691, 343] on p "Give your customers access to the data they need and control exactly what they …" at bounding box center [741, 403] width 286 height 133
click at [681, 345] on p "Give your customers access to the data they need and control exactly what they …" at bounding box center [741, 403] width 286 height 133
click at [699, 345] on p "Give your customers access to the data they need and control exactly what they …" at bounding box center [741, 403] width 286 height 133
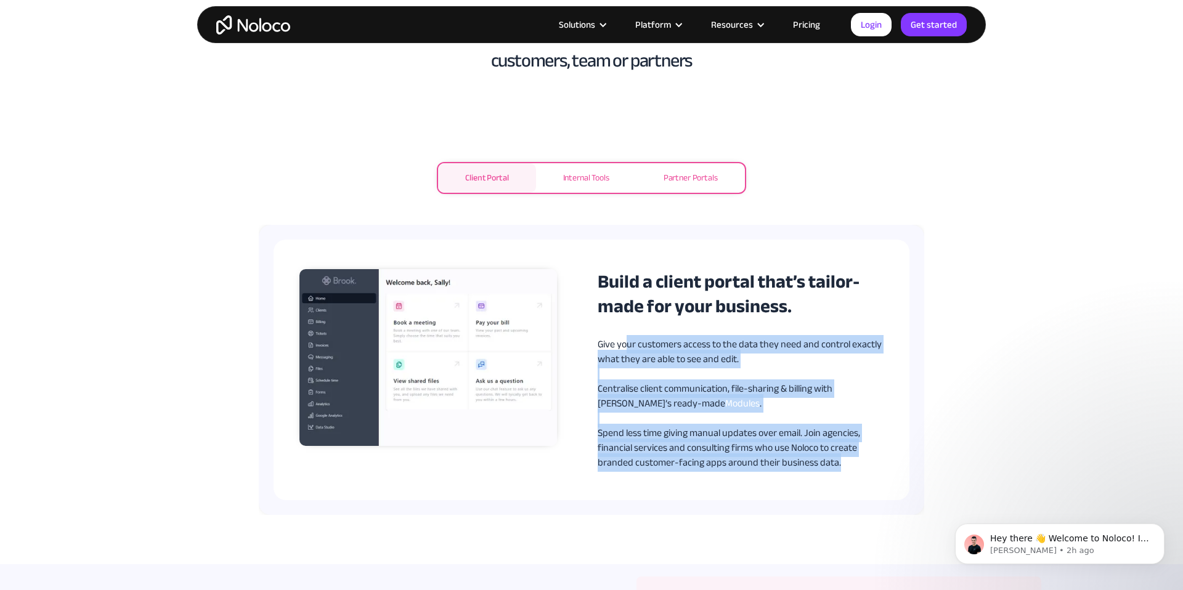
drag, startPoint x: 624, startPoint y: 339, endPoint x: 861, endPoint y: 477, distance: 274.7
click at [861, 473] on div "Build a client portal that’s tailor-made for your business. Give your customers…" at bounding box center [592, 370] width 636 height 261
click at [729, 410] on p "Give your customers access to the data they need and control exactly what they …" at bounding box center [741, 403] width 286 height 133
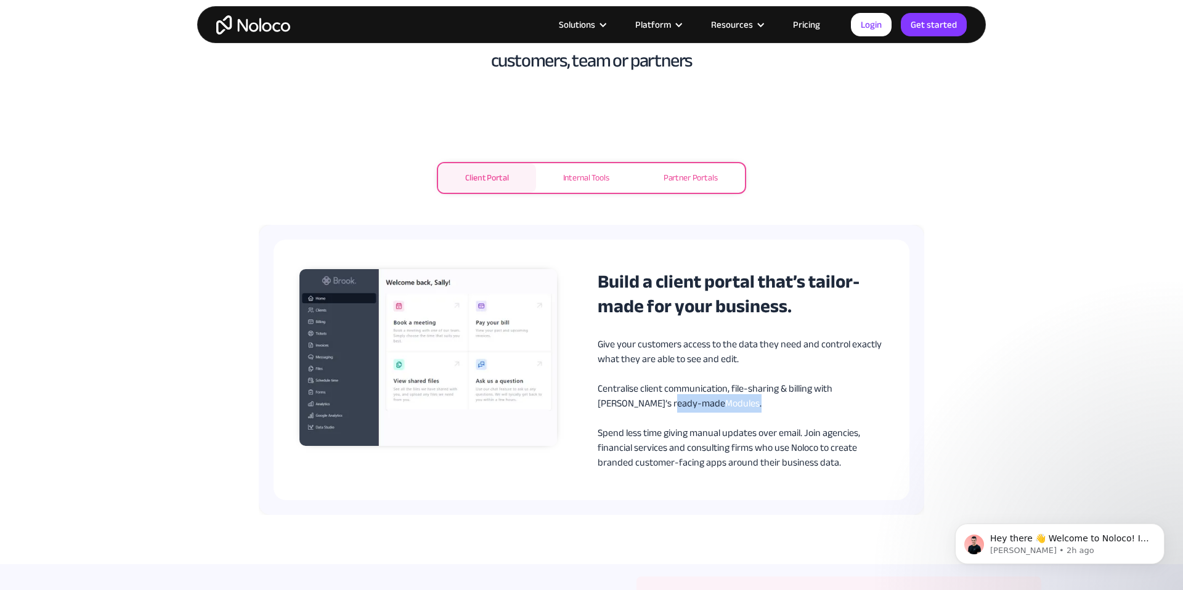
drag, startPoint x: 636, startPoint y: 401, endPoint x: 693, endPoint y: 405, distance: 56.8
click at [696, 406] on p "Give your customers access to the data they need and control exactly what they …" at bounding box center [741, 403] width 286 height 133
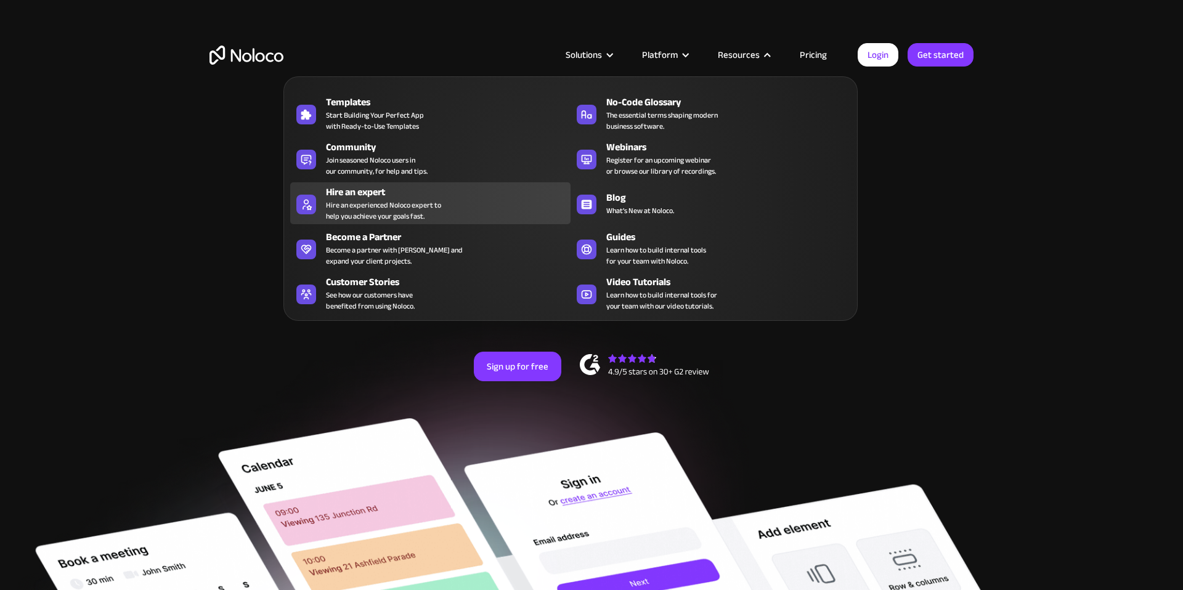
click at [384, 207] on div "Hire an experienced Noloco expert to help you achieve your goals fast." at bounding box center [383, 211] width 115 height 22
